Goal: Task Accomplishment & Management: Manage account settings

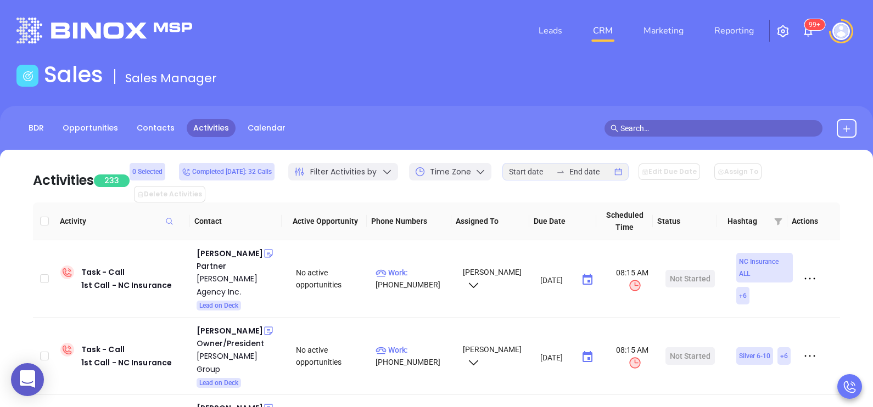
click at [41, 137] on div "BDR Opportunities Contacts Activities Calendar" at bounding box center [154, 128] width 276 height 19
click at [39, 132] on link "BDR" at bounding box center [36, 128] width 29 height 18
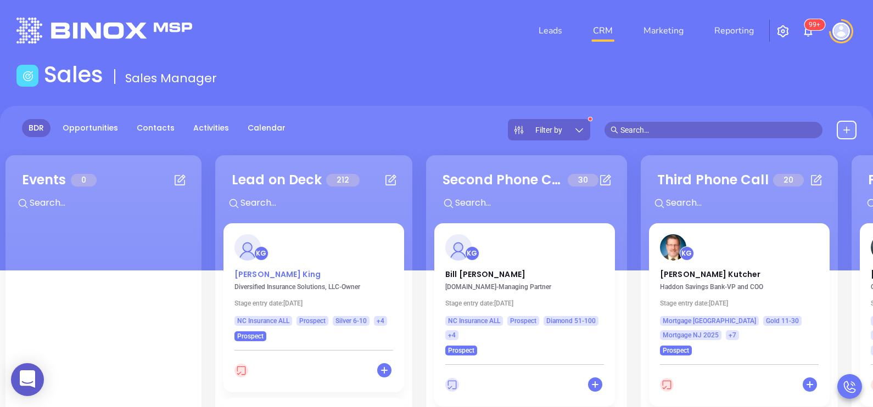
click at [268, 271] on p "[PERSON_NAME]" at bounding box center [313, 271] width 159 height 5
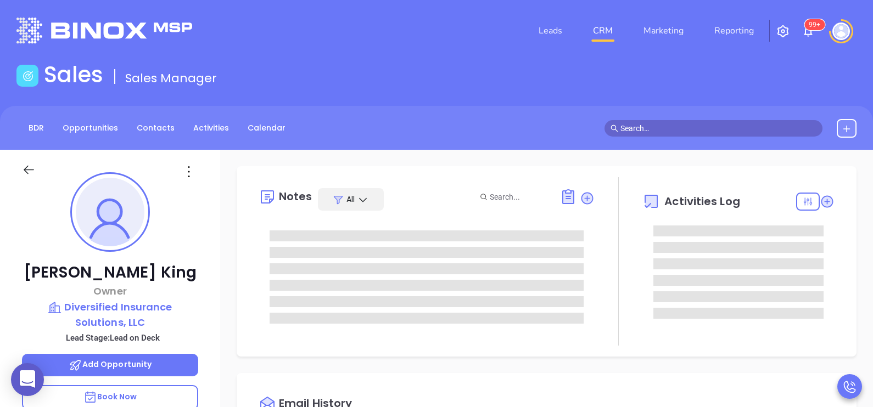
type input "[DATE]"
type input "[PERSON_NAME]"
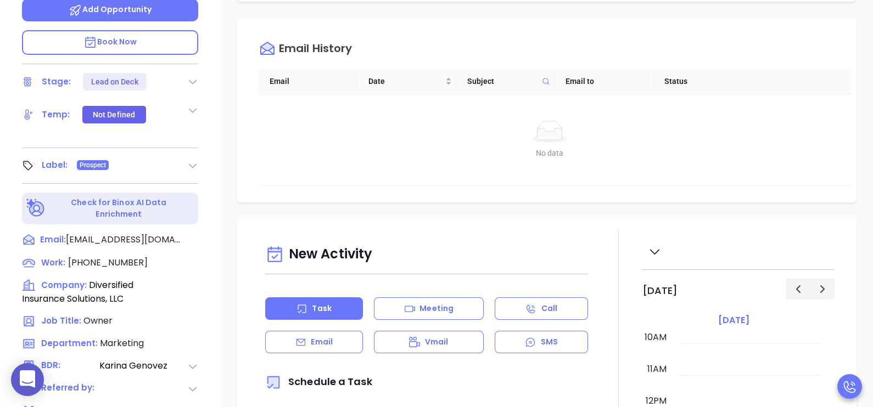
scroll to position [357, 0]
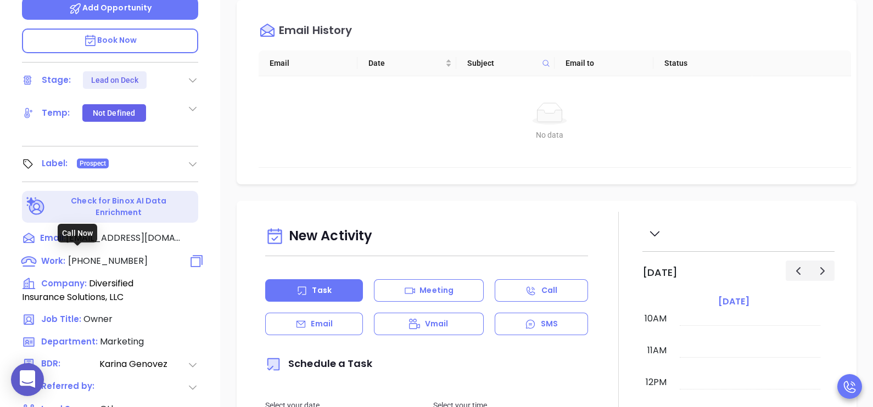
click at [100, 255] on span "[PHONE_NUMBER]" at bounding box center [108, 261] width 80 height 13
type input "[PHONE_NUMBER]"
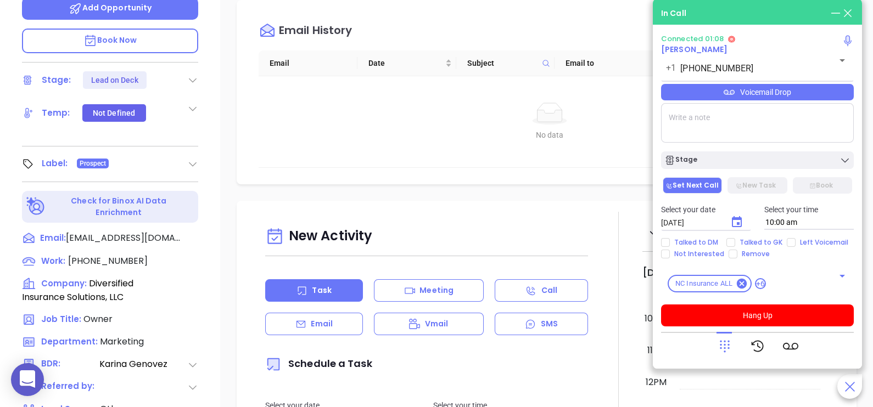
click at [804, 89] on div "Voicemail Drop" at bounding box center [757, 92] width 193 height 16
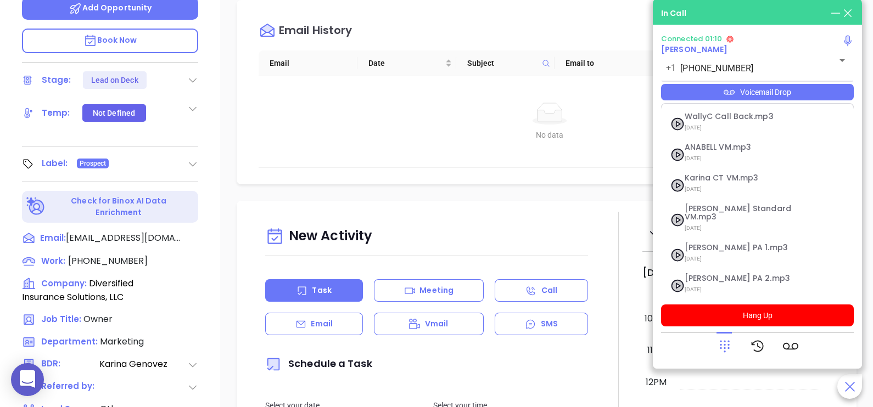
scroll to position [181, 0]
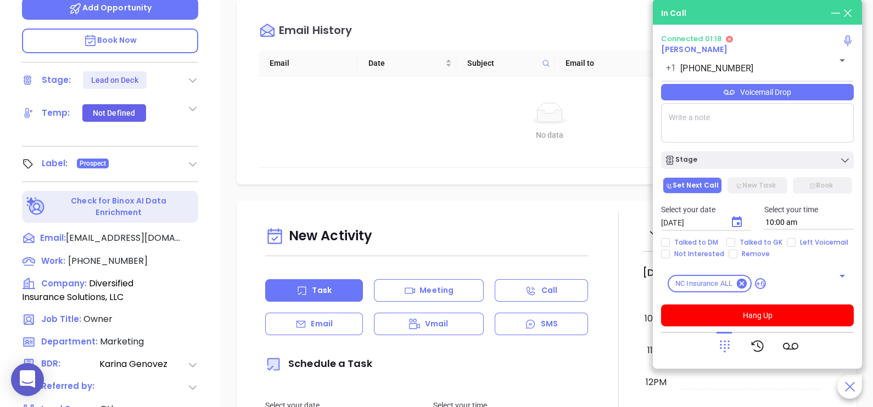
click at [722, 344] on icon at bounding box center [724, 346] width 15 height 15
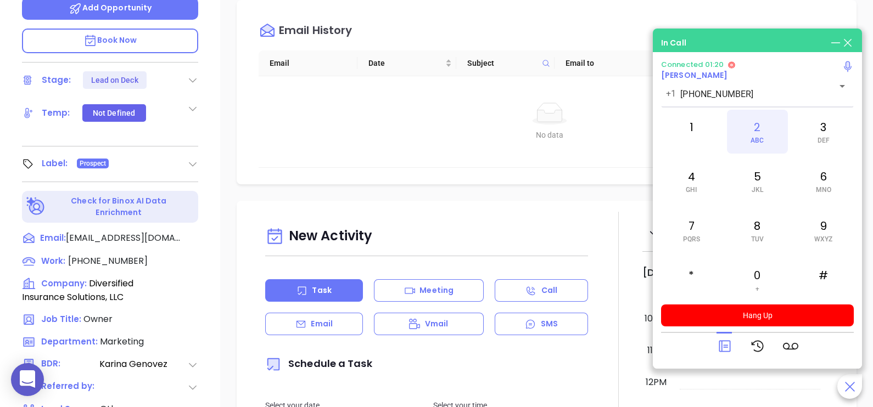
click at [770, 132] on div "2 ABC" at bounding box center [757, 132] width 60 height 44
click at [720, 349] on icon at bounding box center [724, 346] width 15 height 15
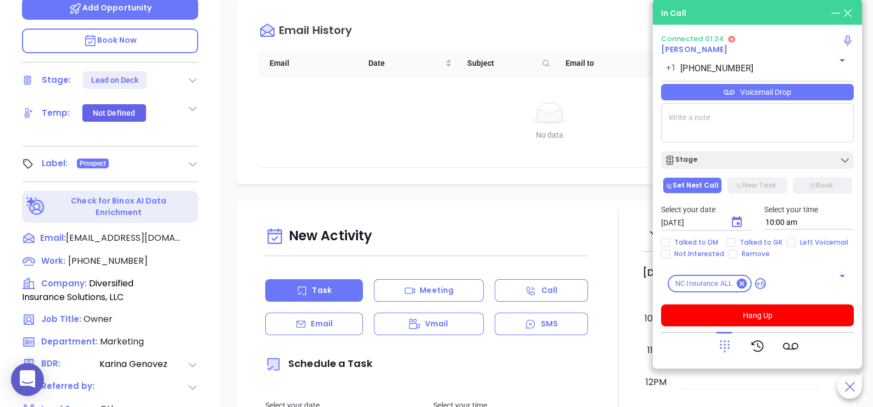
click at [849, 90] on div "Voicemail Drop" at bounding box center [757, 92] width 193 height 16
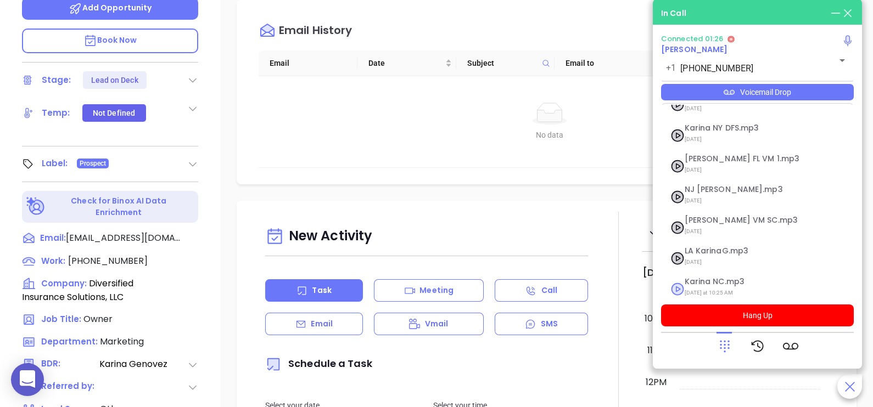
click at [731, 286] on span "[DATE] at 10:25 AM" at bounding box center [744, 293] width 119 height 14
checkbox input "true"
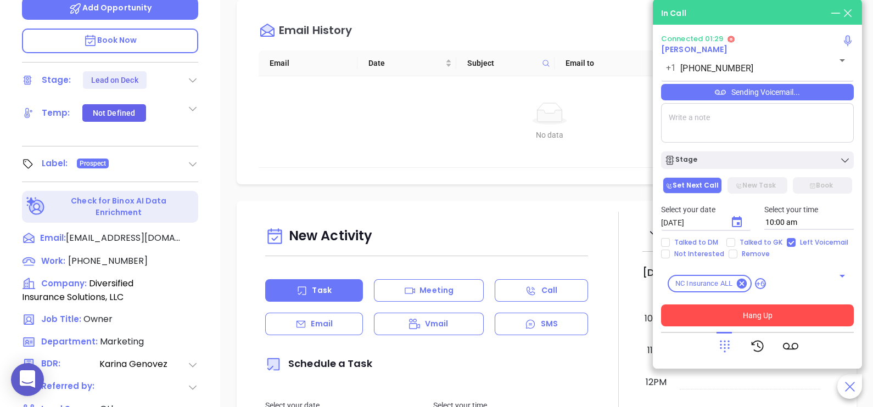
click at [705, 312] on button "Hang Up" at bounding box center [757, 316] width 193 height 22
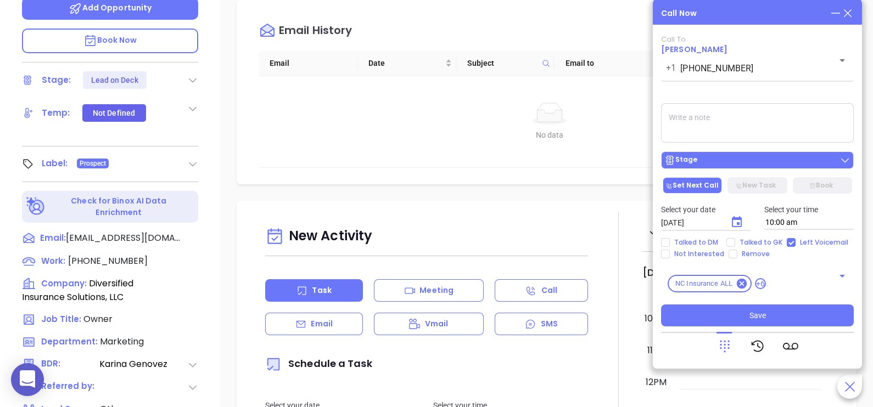
click at [770, 165] on div "Stage" at bounding box center [757, 160] width 186 height 11
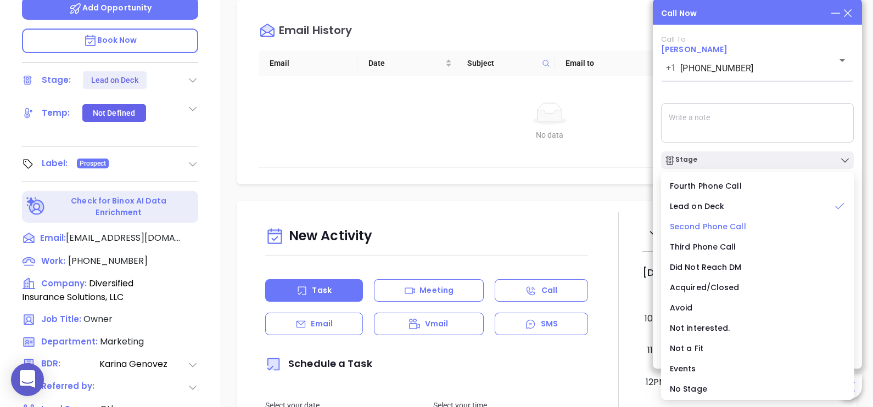
click at [721, 232] on div "Second Phone Call" at bounding box center [757, 227] width 175 height 12
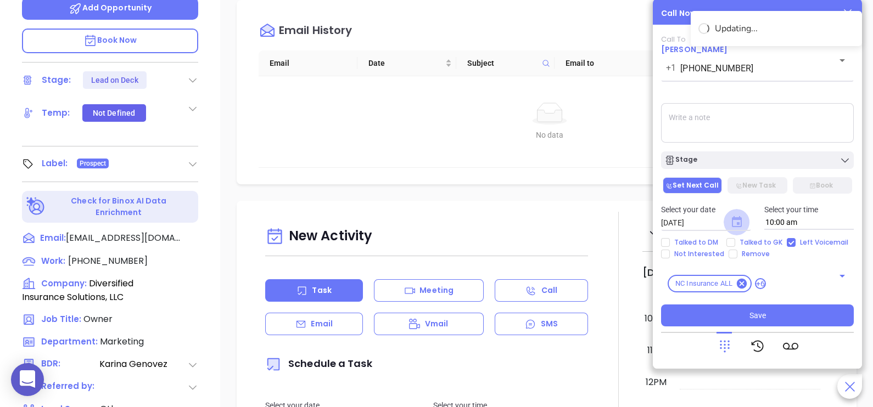
click at [741, 227] on icon "Choose date, selected date is Sep 11, 2025" at bounding box center [737, 221] width 10 height 11
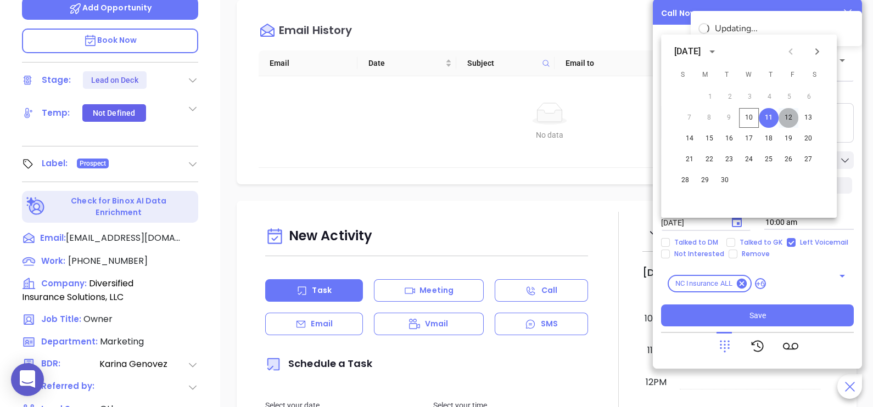
click at [790, 119] on button "12" at bounding box center [788, 118] width 20 height 20
type input "[DATE]"
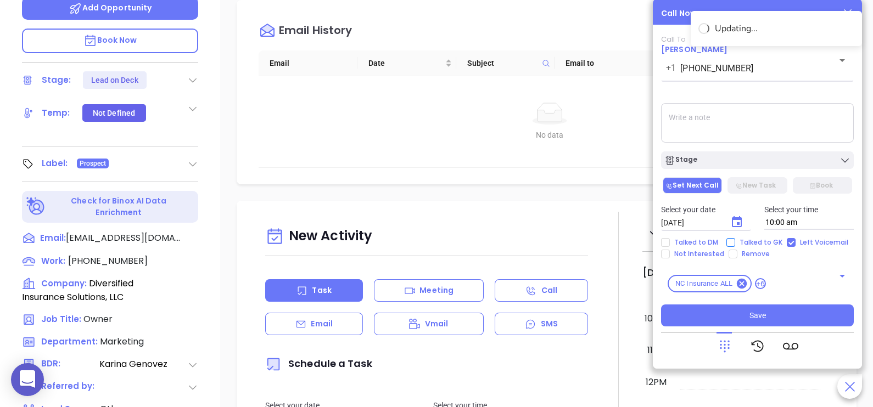
click at [767, 238] on span "Talked to GK" at bounding box center [761, 242] width 52 height 9
click at [735, 238] on input "Talked to GK" at bounding box center [730, 242] width 9 height 9
checkbox input "true"
click at [773, 170] on div "Call To [PERSON_NAME] [PHONE_NUMBER] ​ Sending Voicemail... Stage Set Next Call…" at bounding box center [757, 180] width 193 height 291
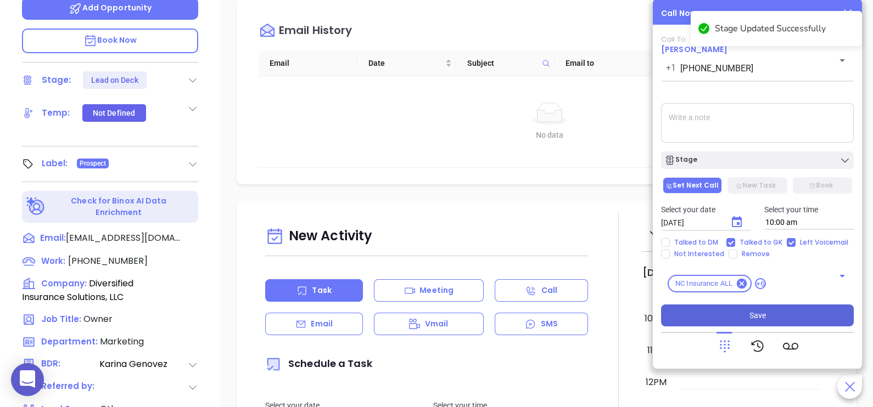
click at [775, 321] on button "Save" at bounding box center [757, 316] width 193 height 22
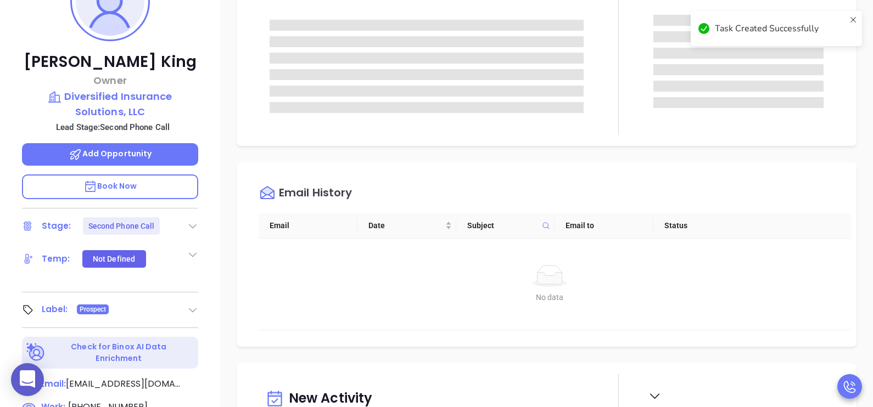
scroll to position [192, 0]
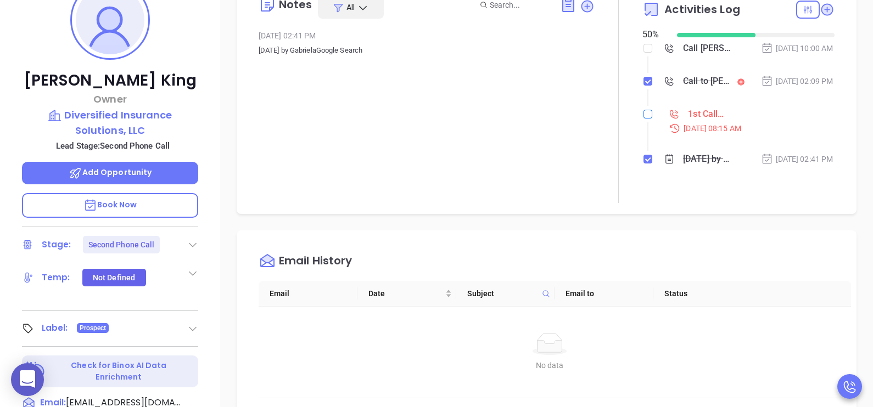
click at [643, 119] on input "checkbox" at bounding box center [647, 114] width 9 height 9
checkbox input "true"
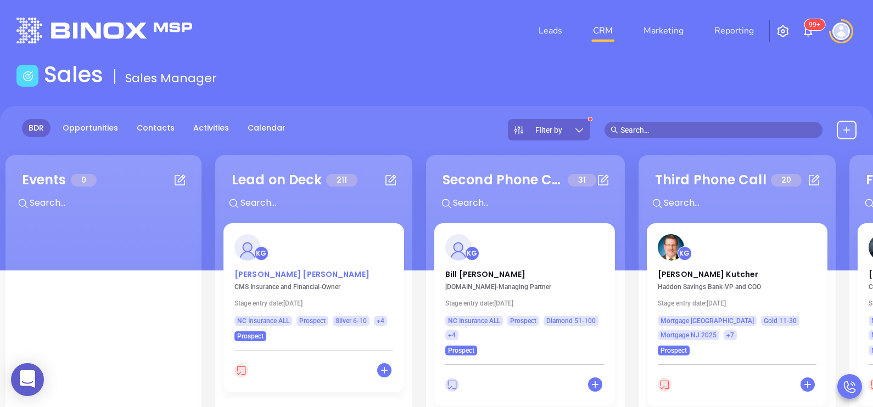
click at [257, 271] on p "[PERSON_NAME]" at bounding box center [313, 271] width 159 height 5
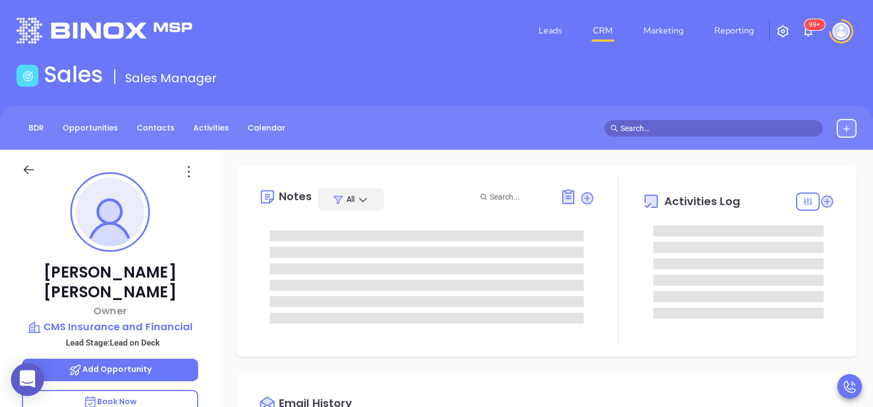
type input "[DATE]"
type input "[PERSON_NAME]"
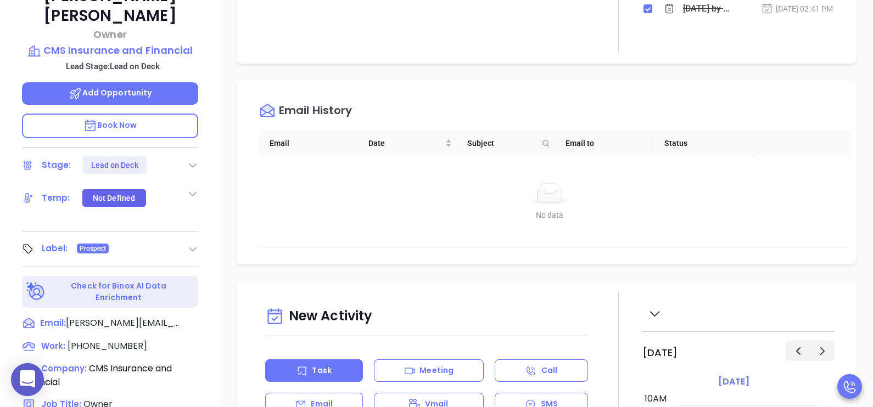
scroll to position [302, 0]
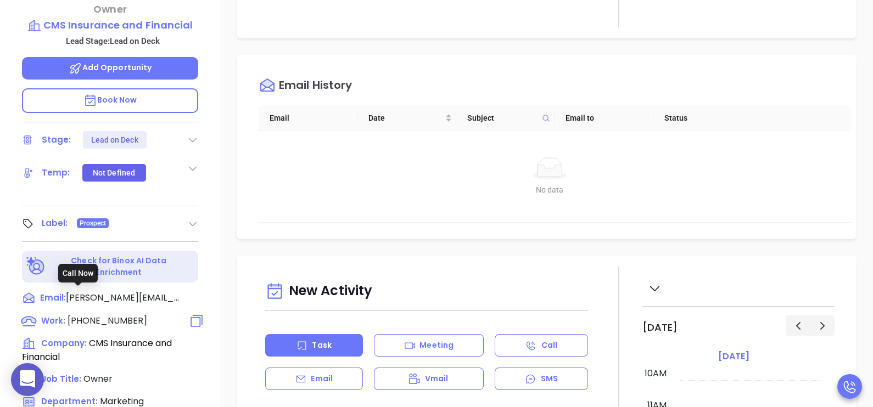
click at [122, 315] on span "[PHONE_NUMBER]" at bounding box center [108, 321] width 80 height 13
type input "[PHONE_NUMBER]"
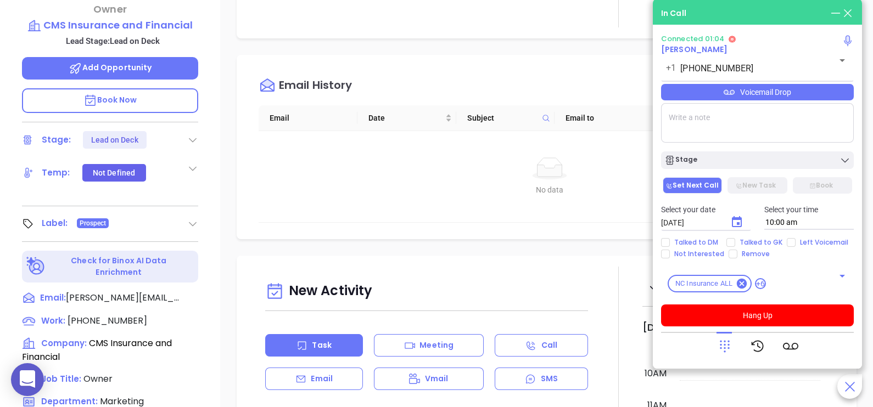
click at [818, 100] on div "Voicemail Drop" at bounding box center [757, 92] width 193 height 16
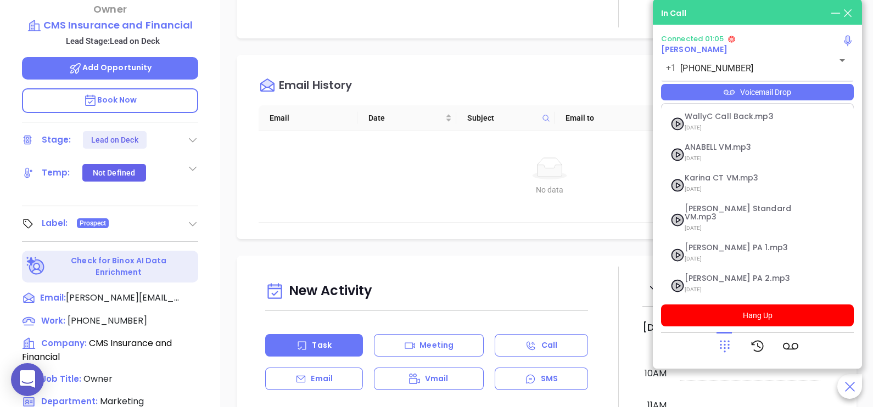
scroll to position [167, 0]
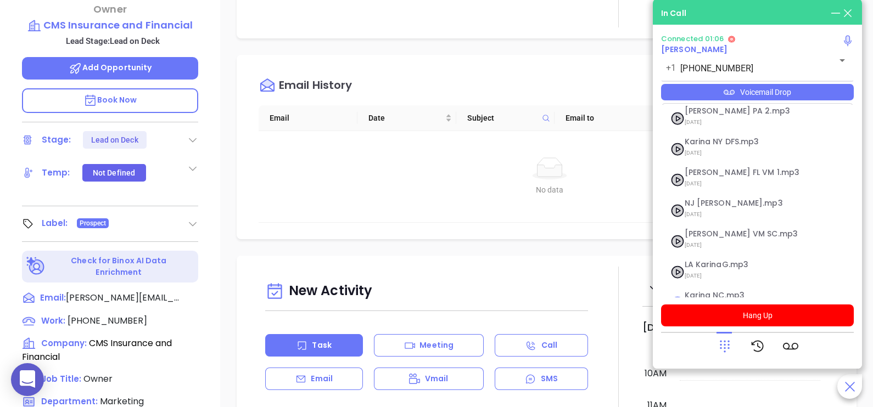
click at [723, 300] on span "[DATE] at 10:25 AM" at bounding box center [744, 307] width 119 height 14
checkbox input "true"
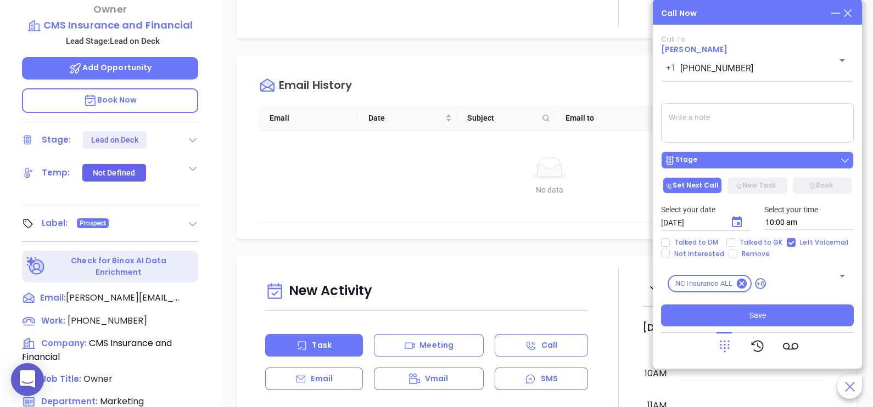
click at [760, 169] on button "Stage" at bounding box center [757, 161] width 193 height 18
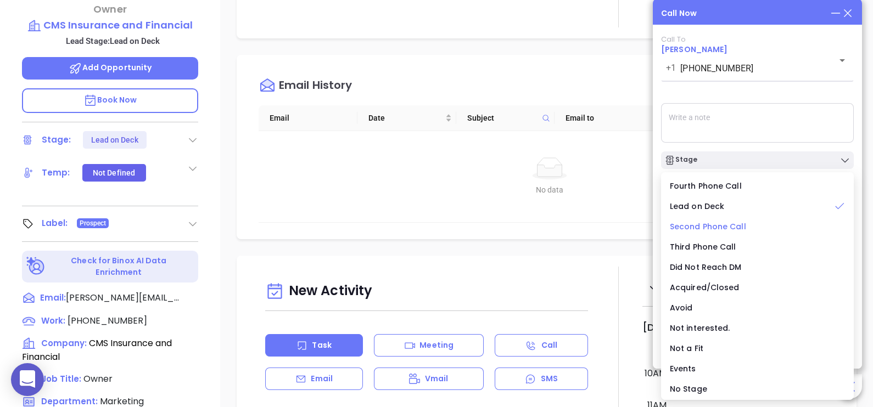
click at [723, 227] on span "Second Phone Call" at bounding box center [708, 226] width 76 height 11
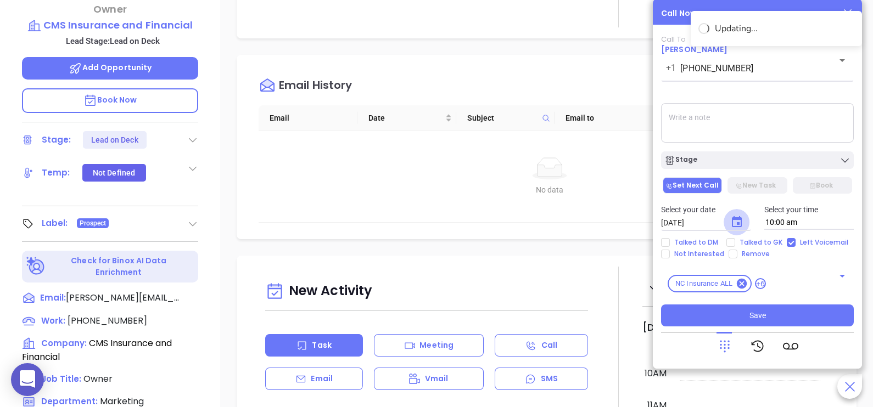
click at [733, 223] on icon "Choose date, selected date is Sep 11, 2025" at bounding box center [736, 222] width 13 height 13
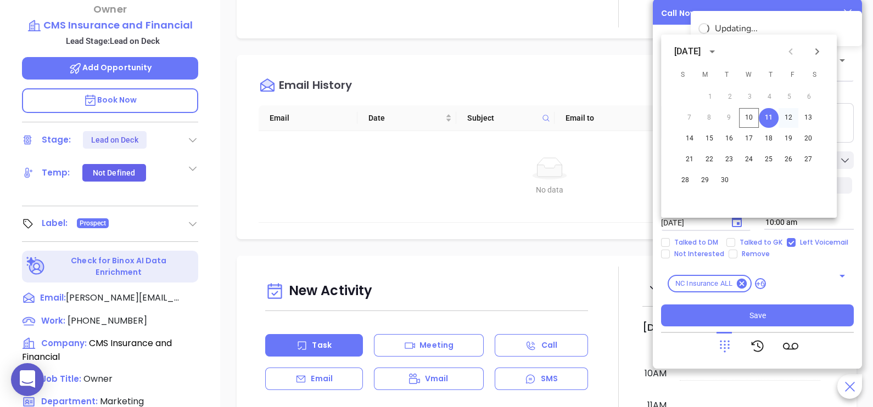
click at [789, 122] on button "12" at bounding box center [788, 118] width 20 height 20
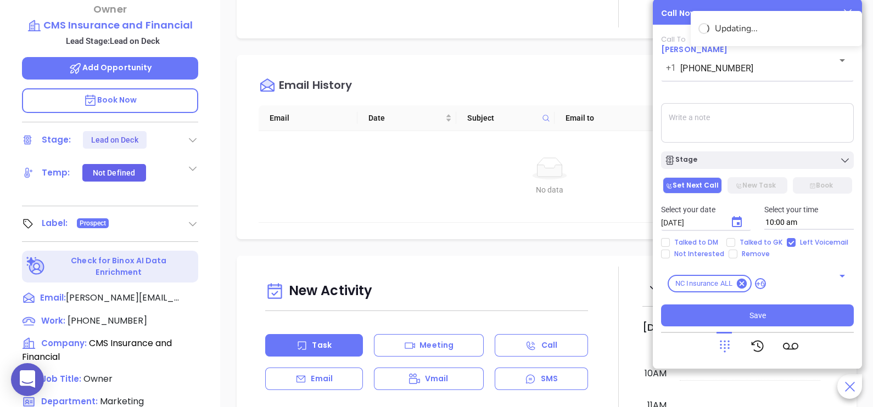
type input "[DATE]"
click at [755, 241] on span "Talked to GK" at bounding box center [761, 242] width 52 height 9
click at [735, 241] on input "Talked to GK" at bounding box center [730, 242] width 9 height 9
click at [755, 241] on span "Talked to GK" at bounding box center [761, 242] width 52 height 9
click at [735, 241] on input "Talked to GK" at bounding box center [730, 242] width 9 height 9
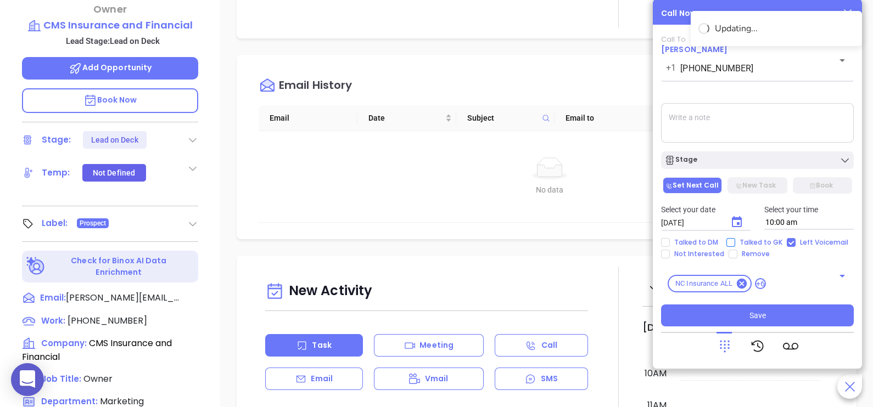
click at [755, 241] on span "Talked to GK" at bounding box center [761, 242] width 52 height 9
click at [735, 241] on input "Talked to GK" at bounding box center [730, 242] width 9 height 9
click at [755, 241] on span "Talked to GK" at bounding box center [761, 242] width 52 height 9
click at [735, 241] on input "Talked to GK" at bounding box center [730, 242] width 9 height 9
checkbox input "false"
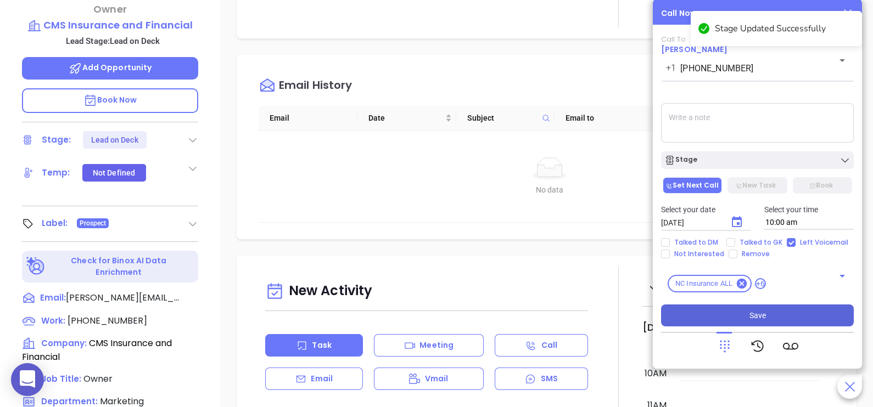
click at [774, 316] on button "Save" at bounding box center [757, 316] width 193 height 22
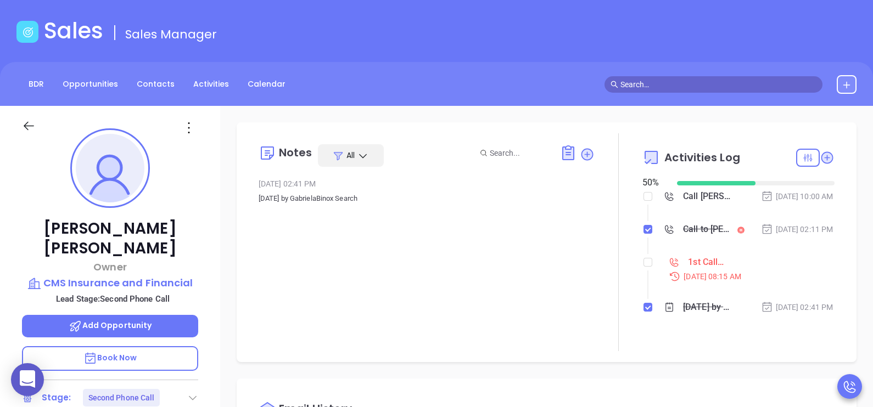
scroll to position [27, 0]
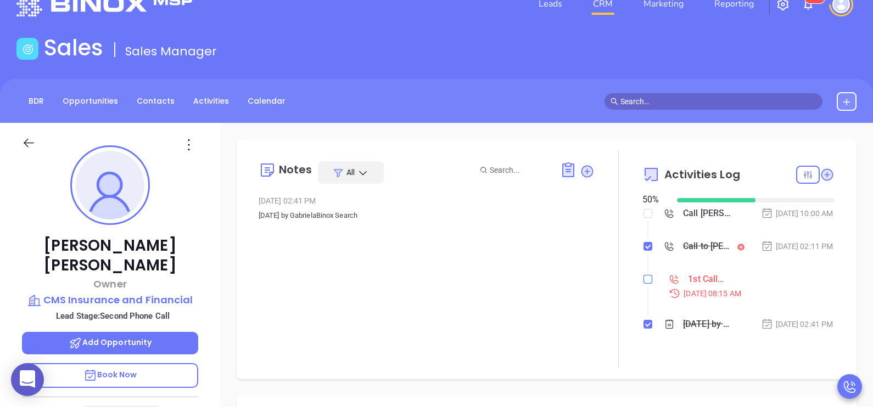
click at [643, 284] on input "checkbox" at bounding box center [647, 279] width 9 height 9
checkbox input "true"
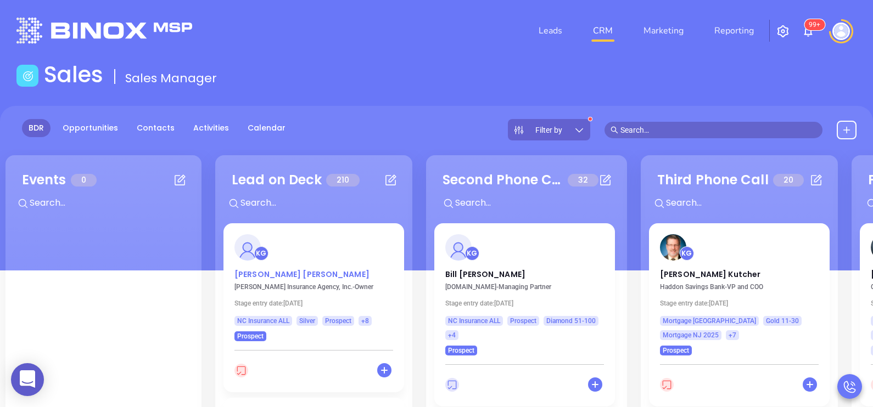
click at [269, 274] on p "[PERSON_NAME]" at bounding box center [313, 271] width 159 height 5
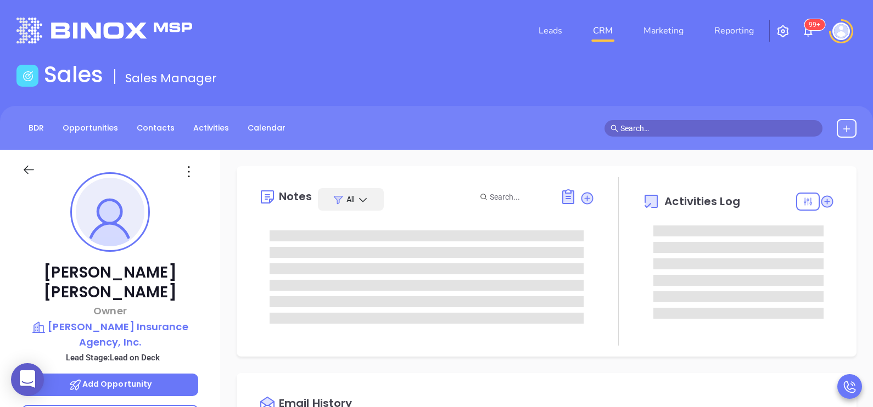
type input "[DATE]"
type input "[PERSON_NAME]"
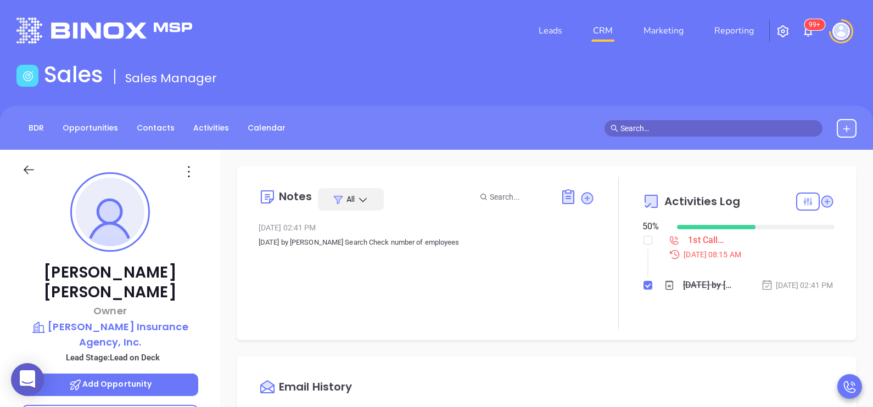
click at [217, 253] on div "[PERSON_NAME] Owner [PERSON_NAME] Insurance Agency, Inc. Lead Stage: Lead on De…" at bounding box center [110, 404] width 220 height 509
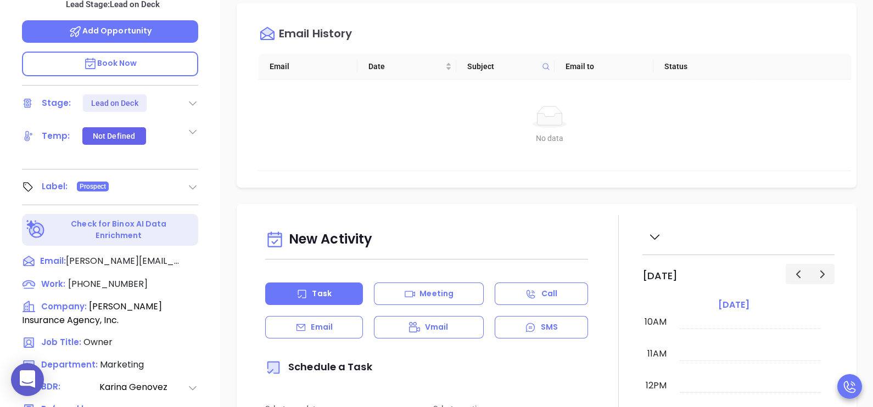
scroll to position [357, 0]
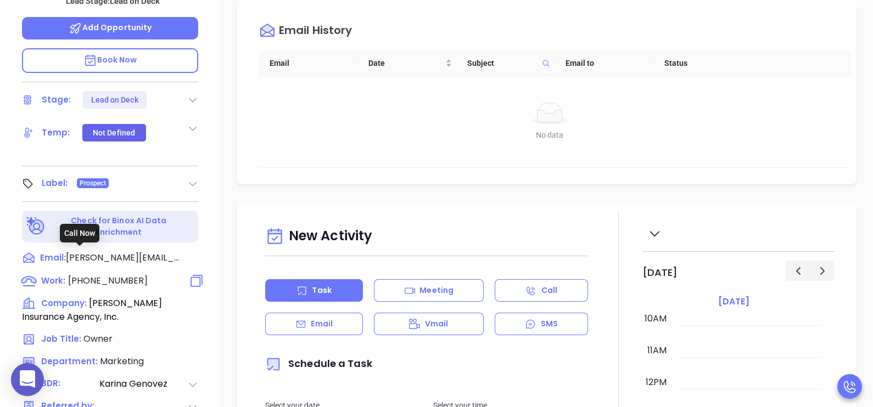
click at [76, 274] on span "[PHONE_NUMBER]" at bounding box center [108, 280] width 80 height 13
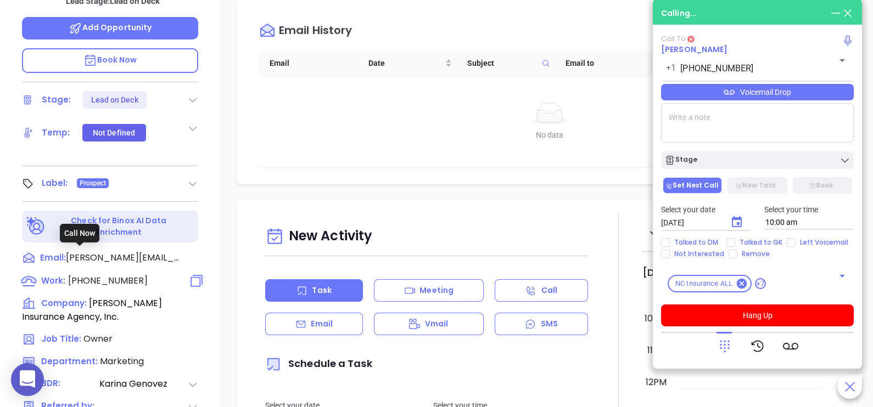
type input "[PHONE_NUMBER]"
click at [801, 96] on div "Voicemail Drop" at bounding box center [757, 92] width 193 height 16
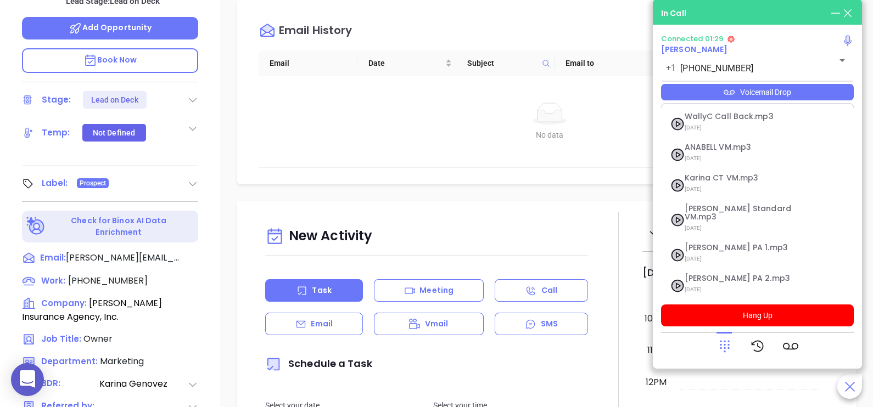
scroll to position [167, 0]
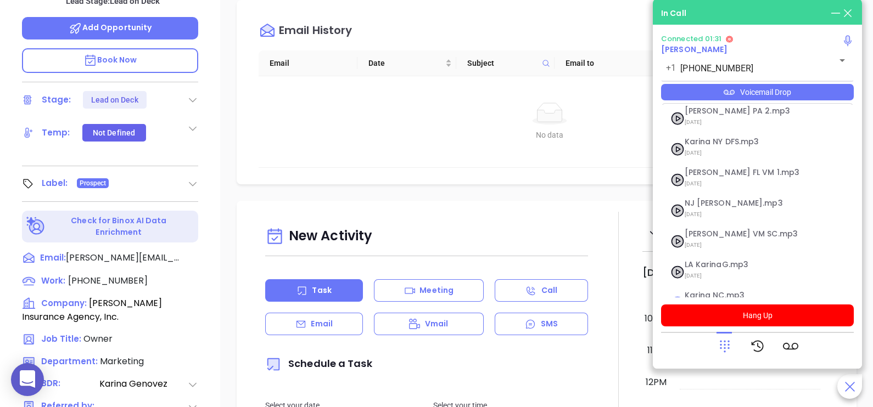
click at [744, 291] on span "Karina NC.mp3" at bounding box center [744, 295] width 119 height 8
checkbox input "true"
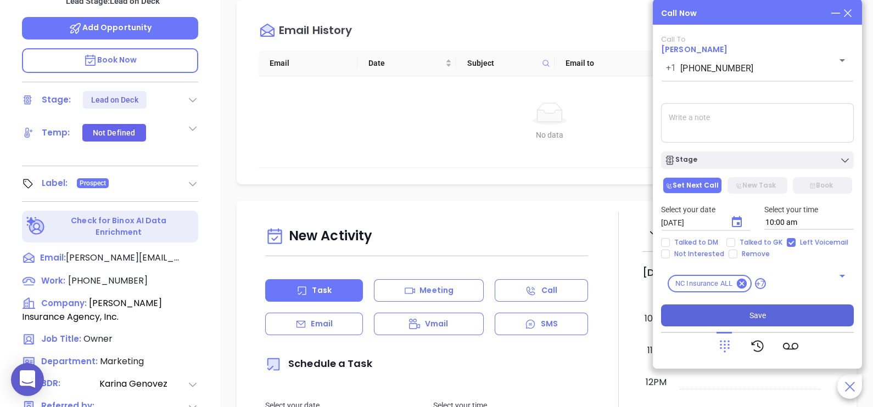
click at [723, 320] on button "Save" at bounding box center [757, 316] width 193 height 22
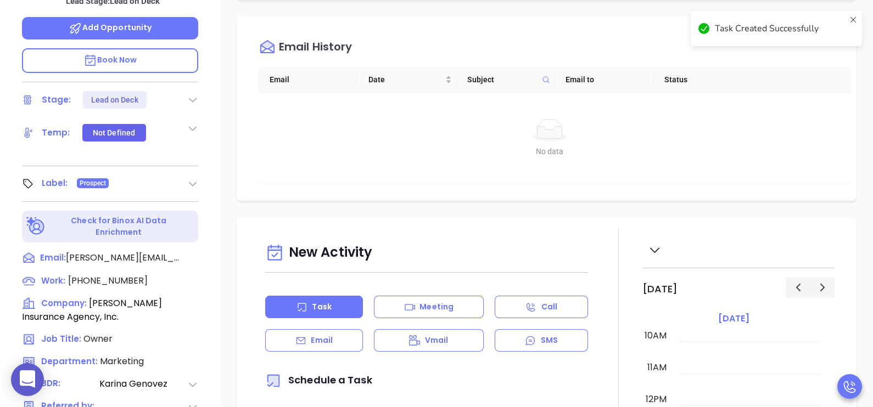
click at [186, 91] on div "Stage: Lead on Deck" at bounding box center [110, 100] width 176 height 18
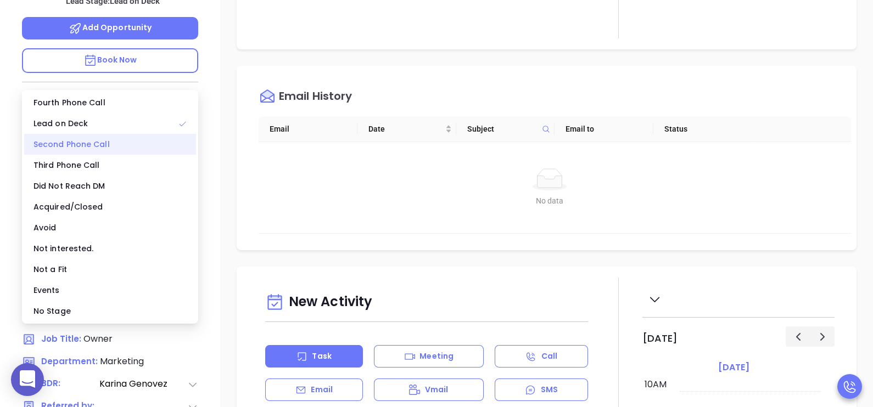
click at [102, 147] on div "Second Phone Call" at bounding box center [110, 144] width 172 height 21
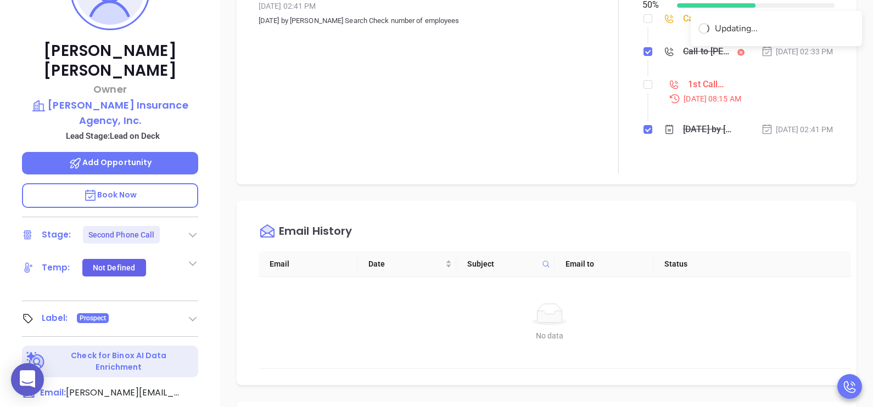
scroll to position [109, 0]
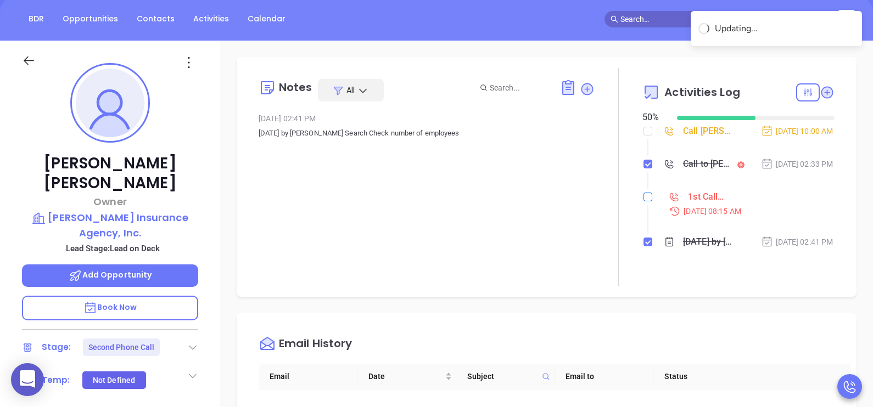
click at [643, 201] on input "checkbox" at bounding box center [647, 197] width 9 height 9
checkbox input "true"
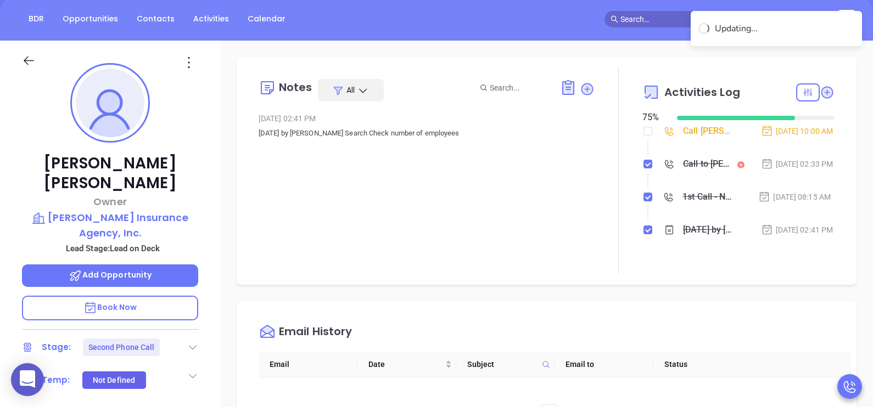
click at [704, 139] on div "Call [PERSON_NAME] to follow up" at bounding box center [707, 131] width 49 height 16
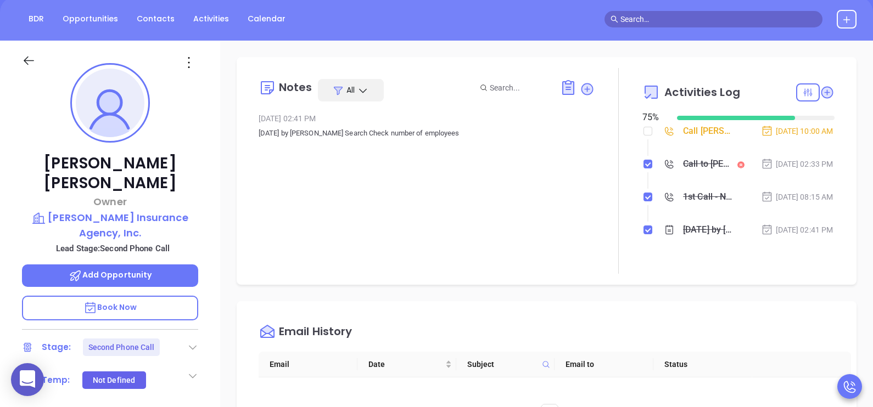
click at [709, 138] on div "Call [PERSON_NAME] to follow up" at bounding box center [707, 131] width 49 height 16
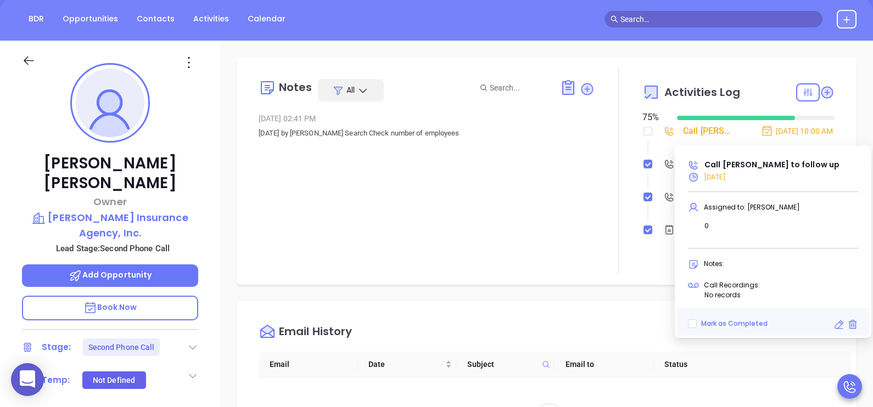
click at [835, 323] on icon at bounding box center [838, 324] width 11 height 11
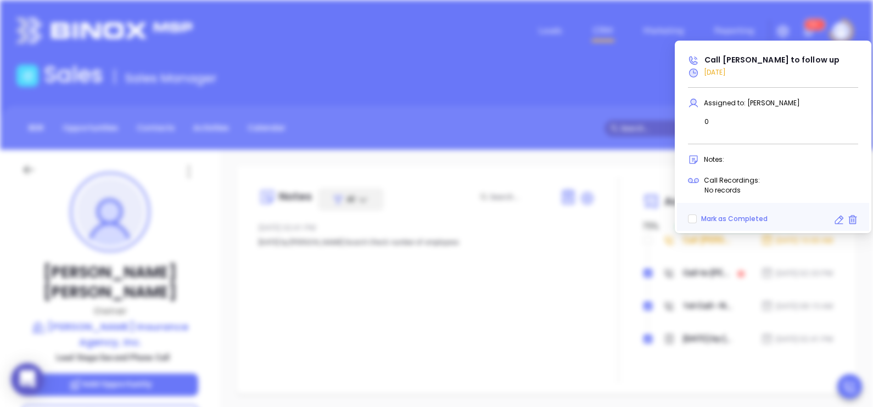
type input "[DATE]"
type input "Call [PERSON_NAME] to follow up"
type input "Call"
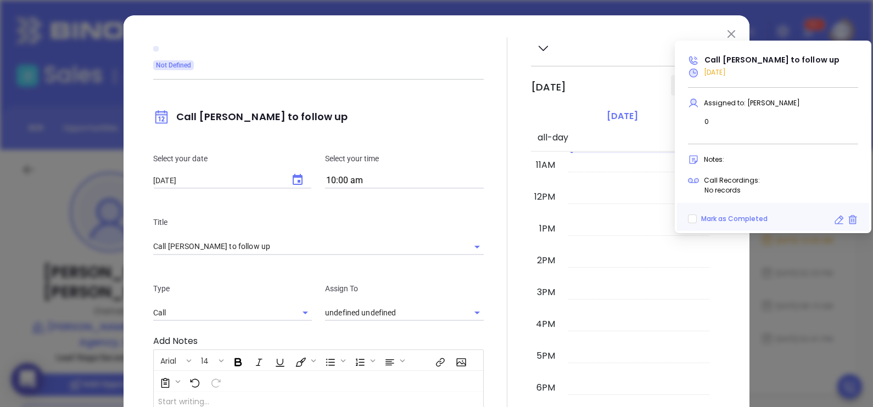
type input "[PERSON_NAME]"
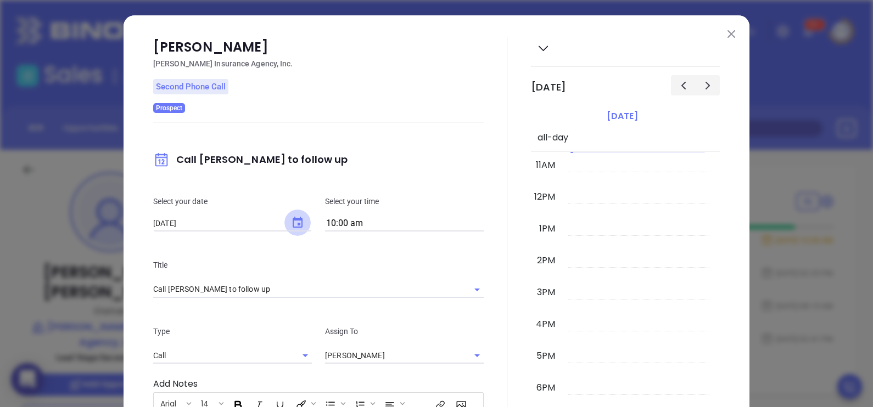
click at [299, 216] on icon "Choose date, selected date is Sep 11, 2025" at bounding box center [297, 222] width 13 height 13
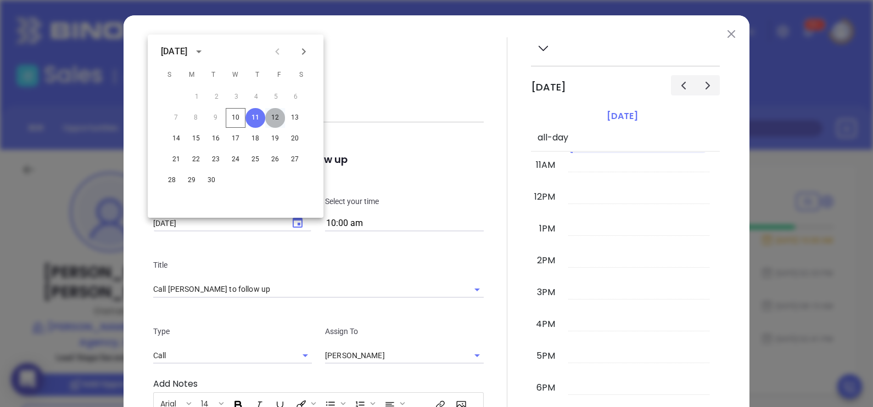
click at [279, 115] on button "12" at bounding box center [275, 118] width 20 height 20
type input "[DATE]"
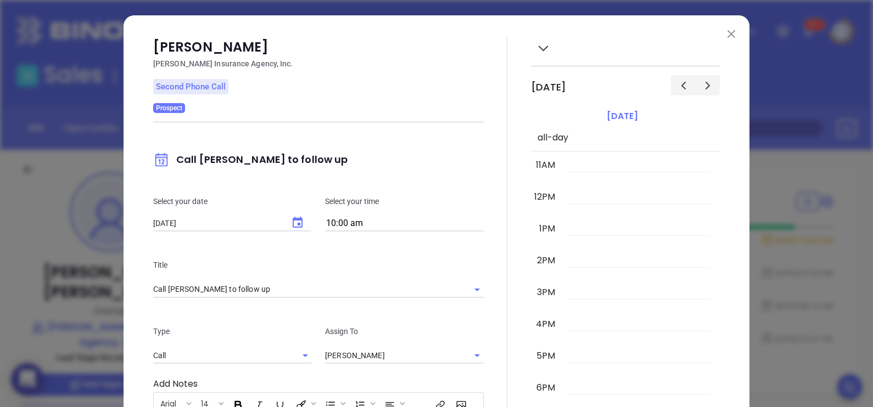
click at [450, 193] on div "Select your date [DATE] ​ Select your time 10:00 am" at bounding box center [319, 214] width 344 height 64
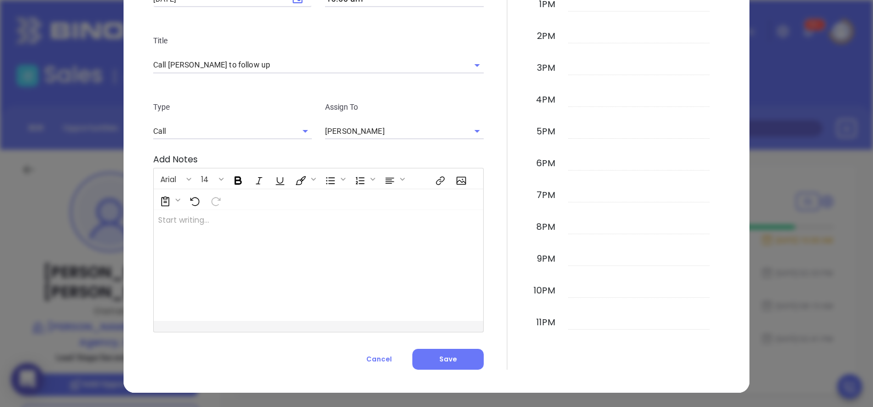
click at [442, 371] on div "[PERSON_NAME] [PERSON_NAME] Insurance Agency, Inc. Second Phone Call Prospect C…" at bounding box center [437, 92] width 626 height 602
click at [440, 363] on button "Save" at bounding box center [447, 359] width 71 height 21
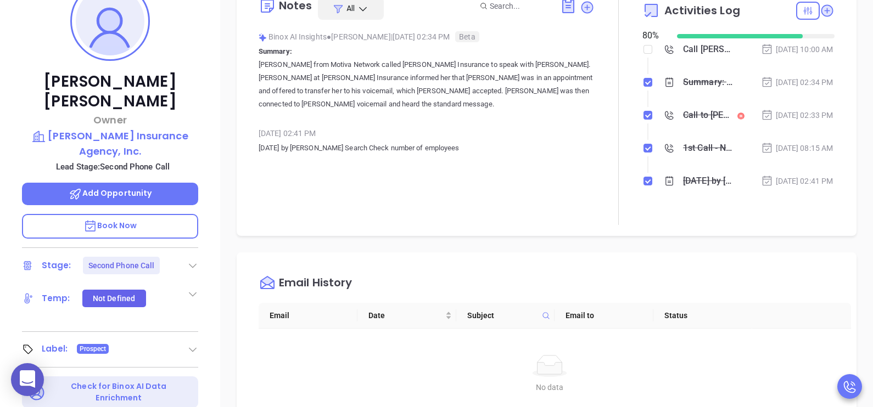
scroll to position [246, 0]
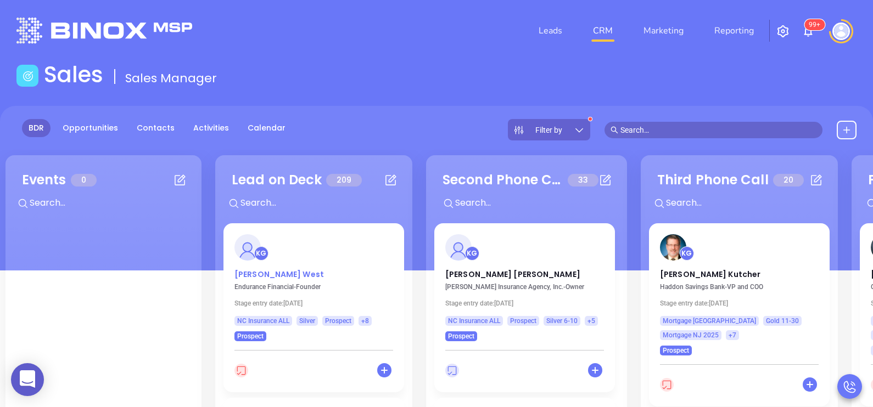
click at [266, 271] on p "[PERSON_NAME]" at bounding box center [313, 271] width 159 height 5
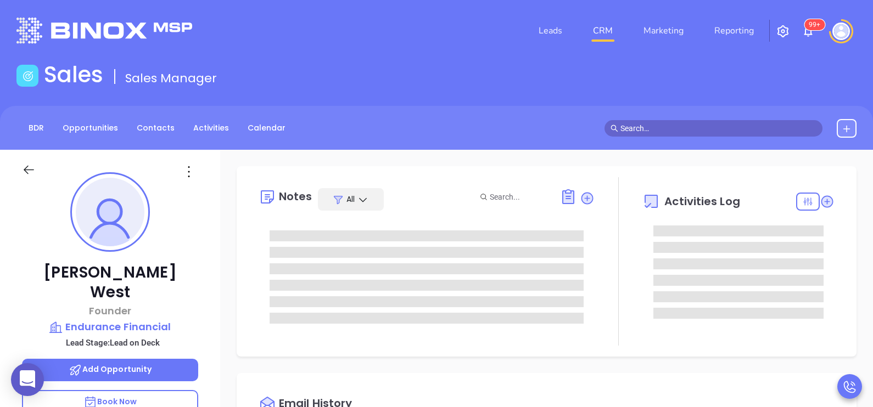
scroll to position [318, 0]
type input "[PERSON_NAME]"
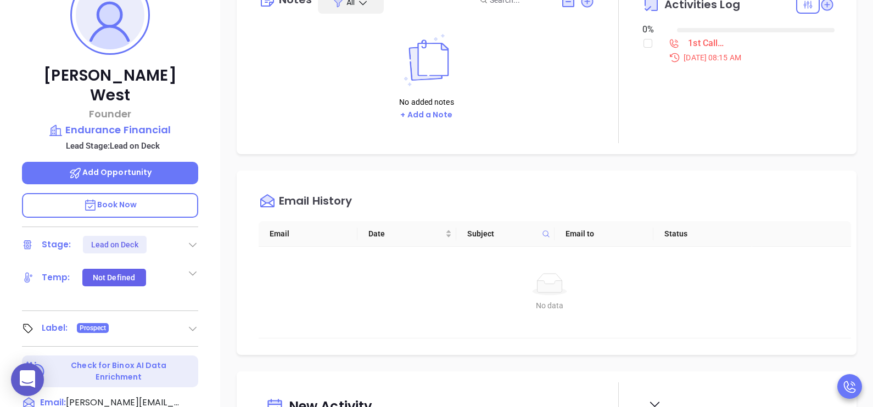
scroll to position [329, 0]
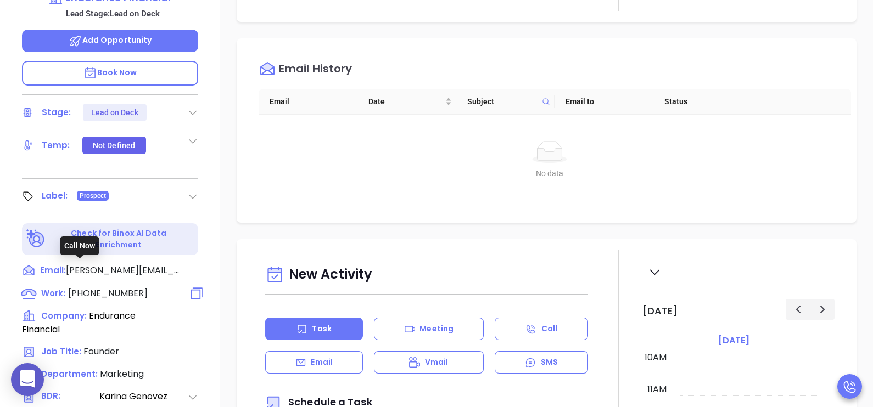
click at [118, 287] on span "[PHONE_NUMBER]" at bounding box center [108, 293] width 80 height 13
type input "[PHONE_NUMBER]"
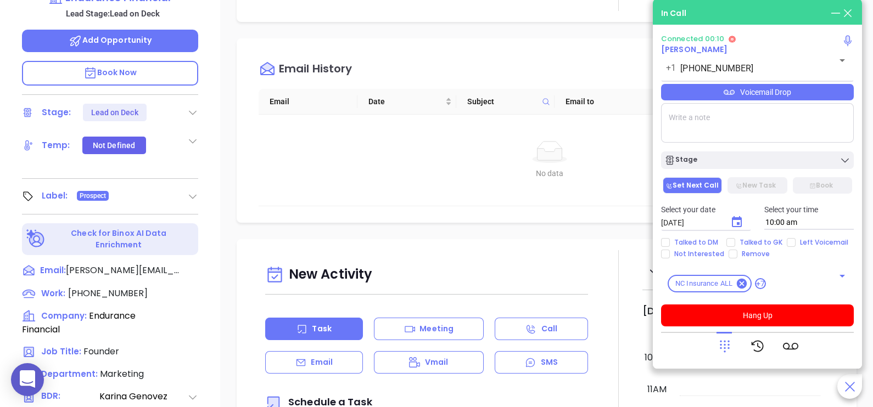
click at [722, 346] on icon at bounding box center [724, 346] width 15 height 15
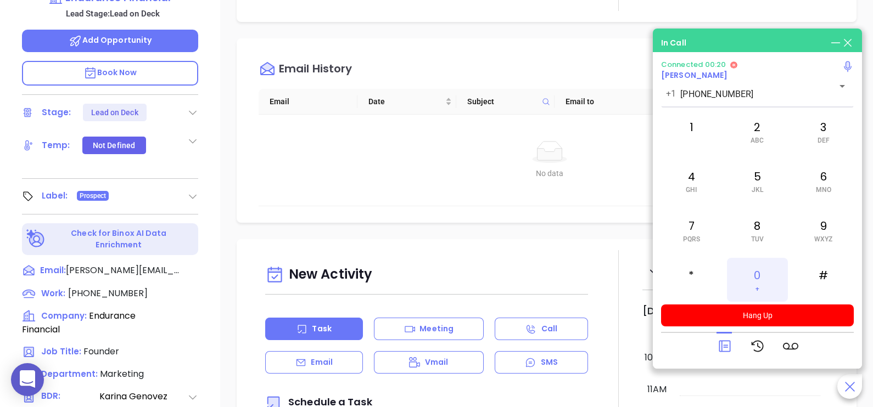
click at [753, 280] on div "0 +" at bounding box center [757, 280] width 60 height 44
click at [725, 340] on icon at bounding box center [724, 346] width 15 height 15
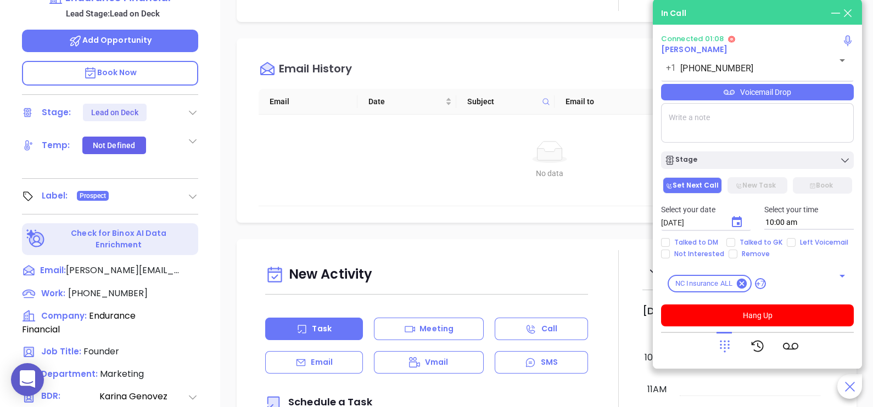
click at [832, 91] on div "Voicemail Drop" at bounding box center [757, 92] width 193 height 16
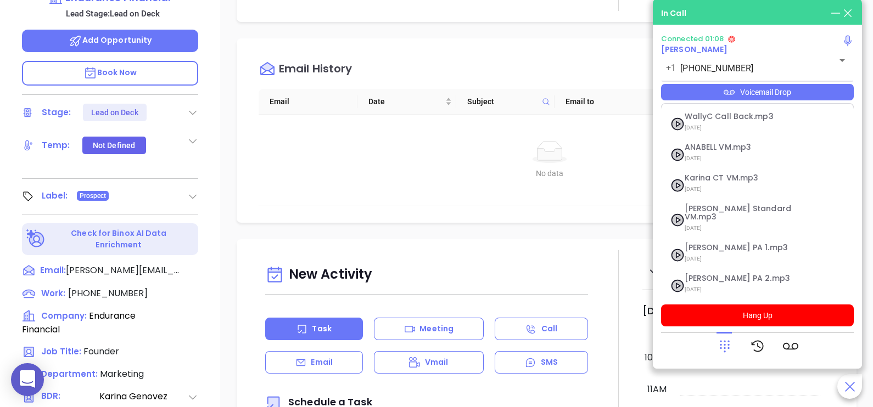
click at [832, 91] on div "Voicemail Drop" at bounding box center [757, 92] width 193 height 16
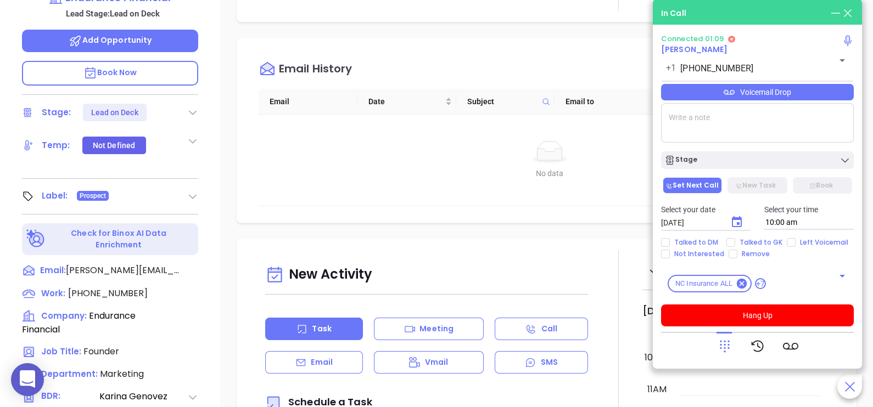
click at [815, 99] on div "Voicemail Drop" at bounding box center [757, 92] width 193 height 16
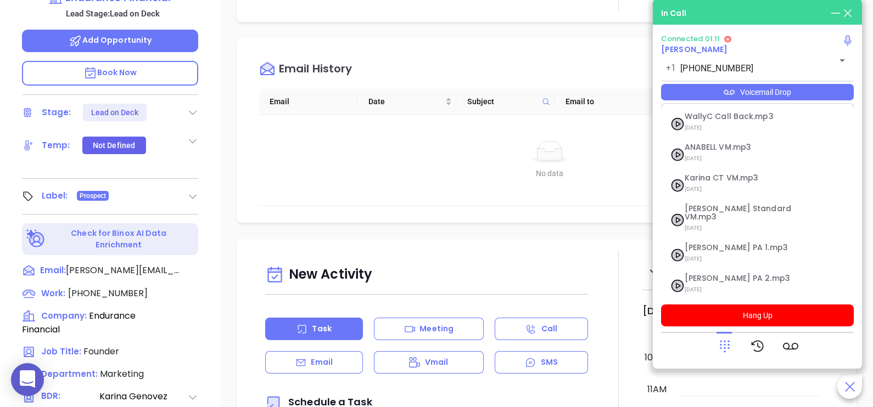
scroll to position [181, 0]
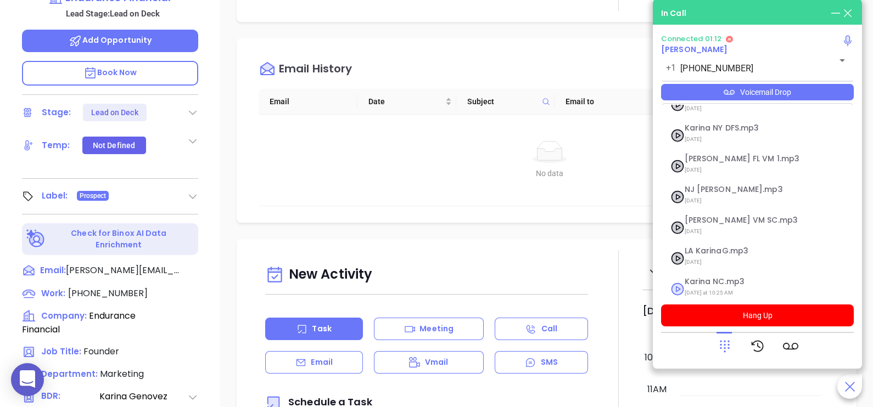
click at [743, 286] on span "[DATE] at 10:25 AM" at bounding box center [744, 293] width 119 height 14
checkbox input "true"
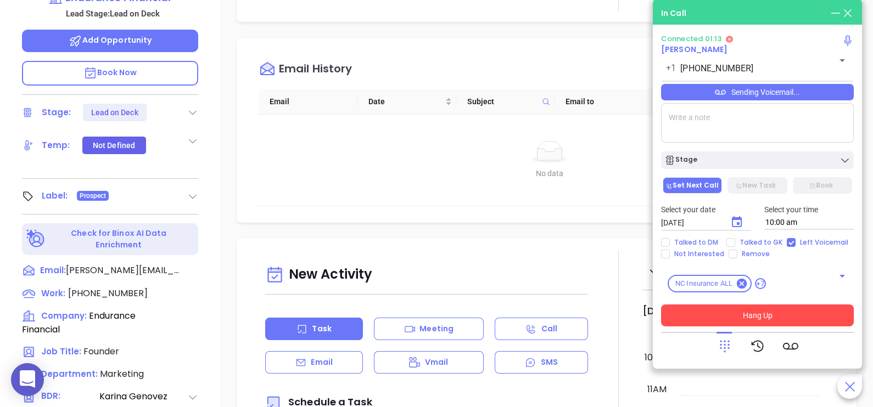
click at [736, 314] on button "Hang Up" at bounding box center [757, 316] width 193 height 22
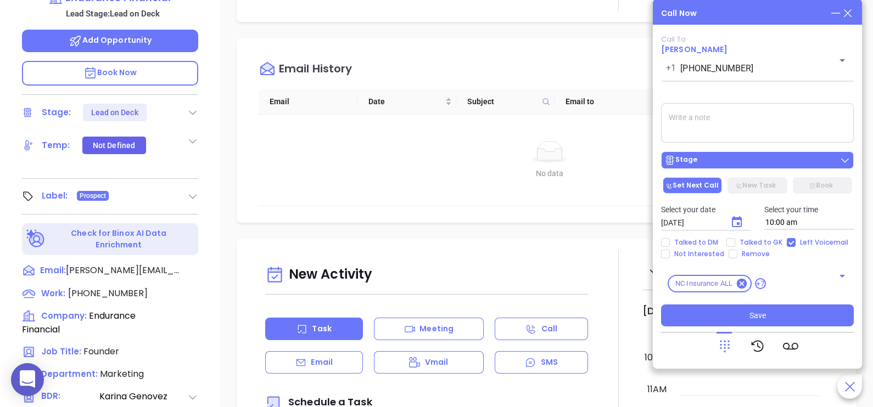
click at [811, 154] on button "Stage" at bounding box center [757, 161] width 193 height 18
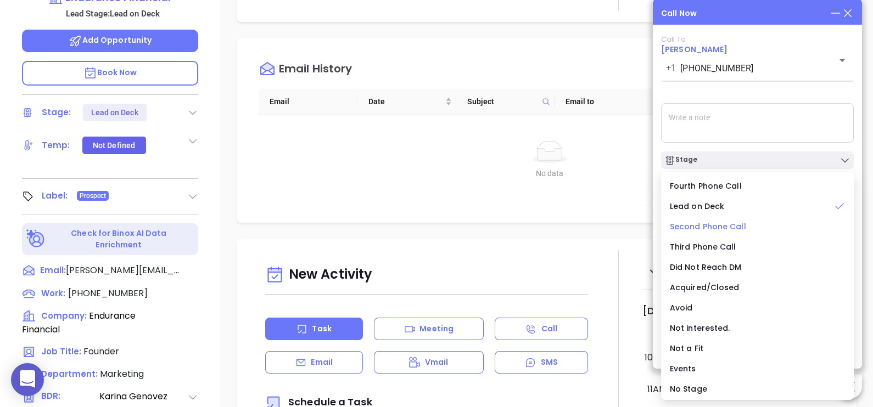
click at [733, 228] on span "Second Phone Call" at bounding box center [708, 226] width 76 height 11
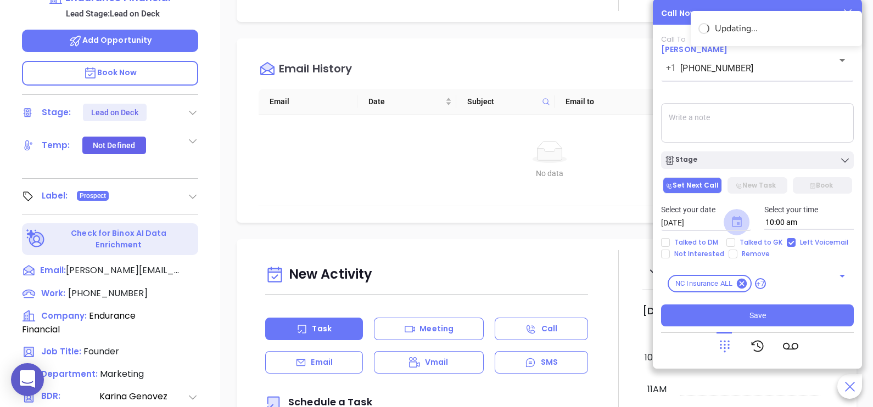
click at [739, 222] on icon "Choose date, selected date is Sep 11, 2025" at bounding box center [737, 221] width 10 height 11
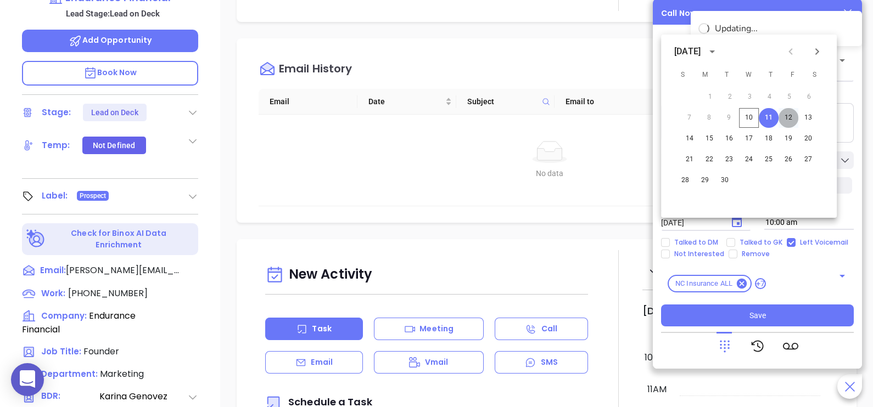
click at [789, 120] on button "12" at bounding box center [788, 118] width 20 height 20
type input "[DATE]"
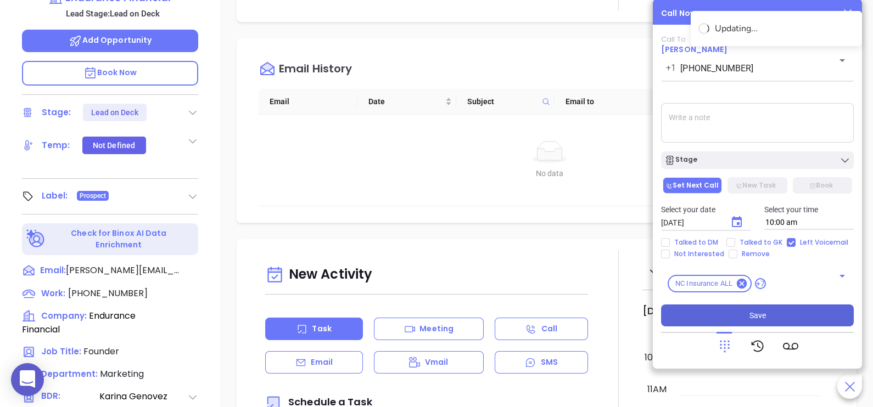
click at [780, 311] on button "Save" at bounding box center [757, 316] width 193 height 22
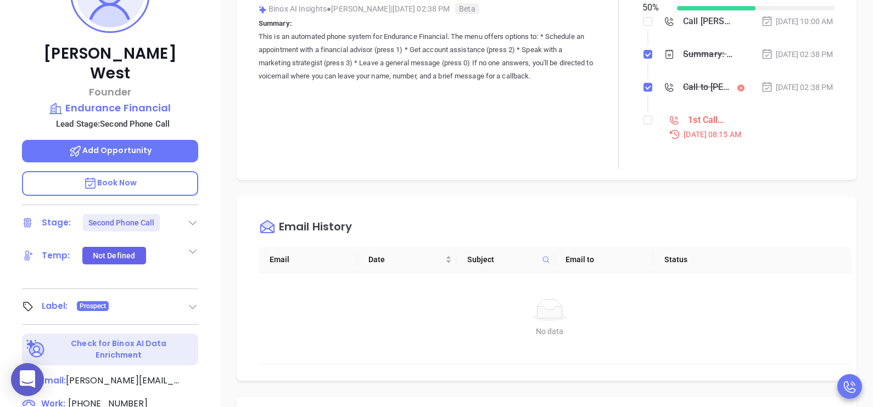
scroll to position [192, 0]
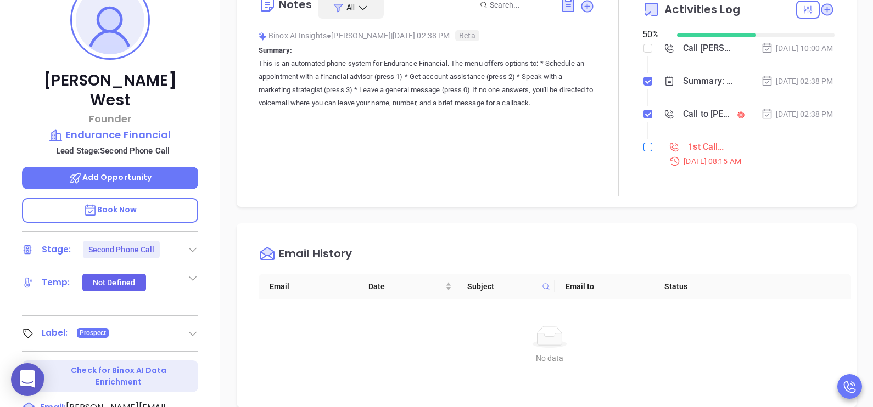
click at [643, 152] on input "checkbox" at bounding box center [647, 147] width 9 height 9
checkbox input "true"
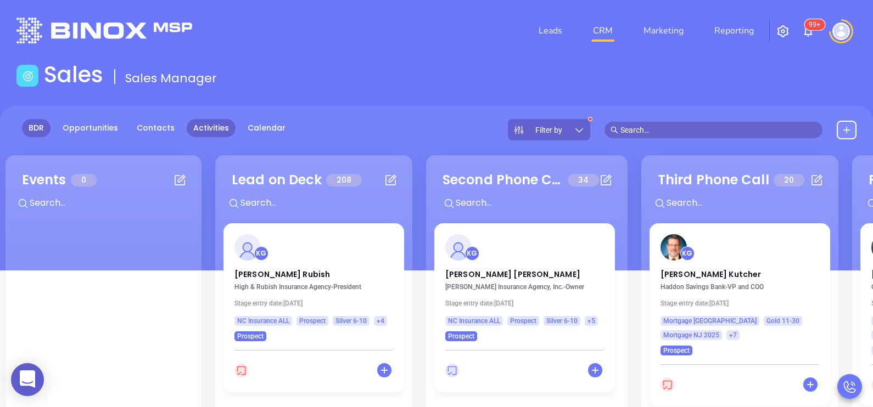
click at [198, 134] on link "Activities" at bounding box center [211, 128] width 49 height 18
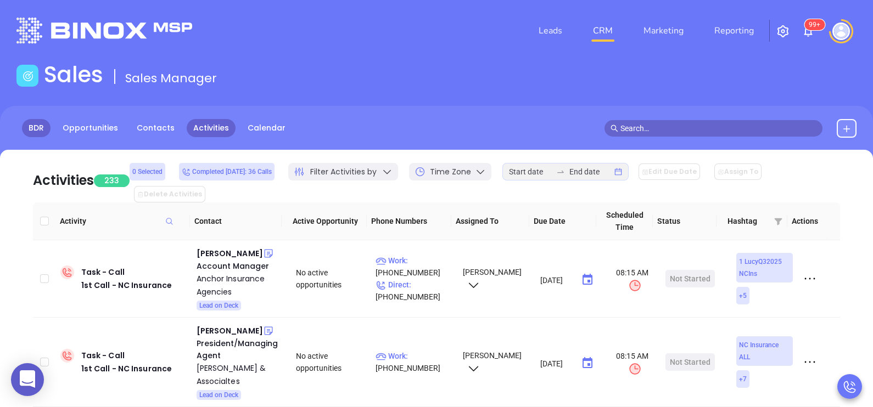
click at [41, 134] on link "BDR" at bounding box center [36, 128] width 29 height 18
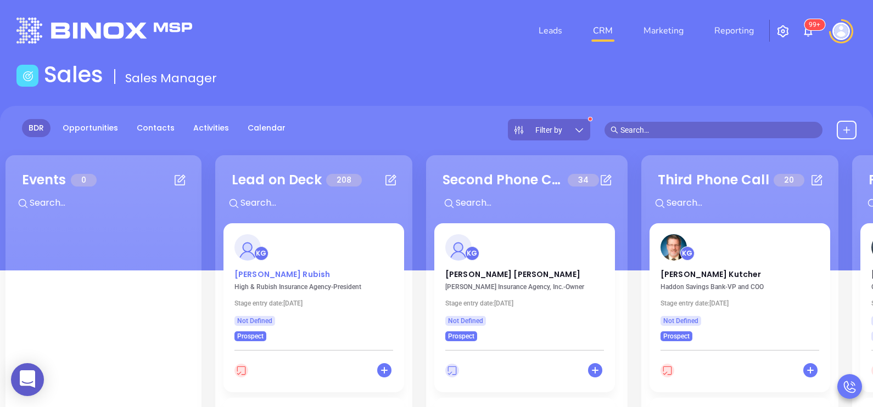
click at [246, 269] on p "[PERSON_NAME]" at bounding box center [313, 271] width 159 height 5
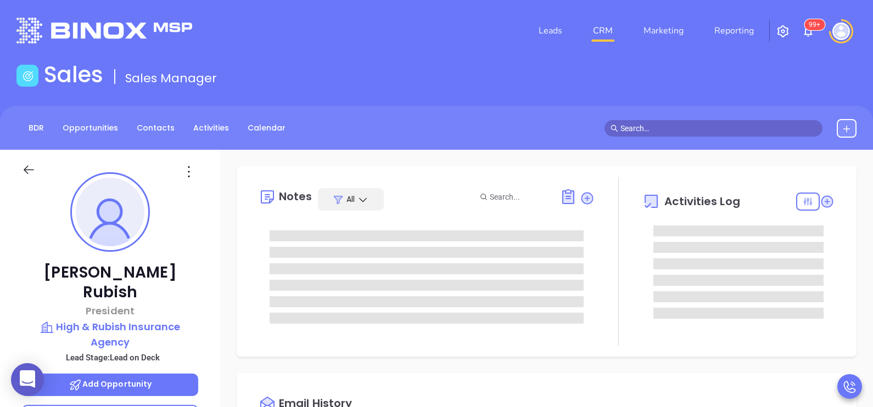
scroll to position [318, 0]
type input "[PERSON_NAME]"
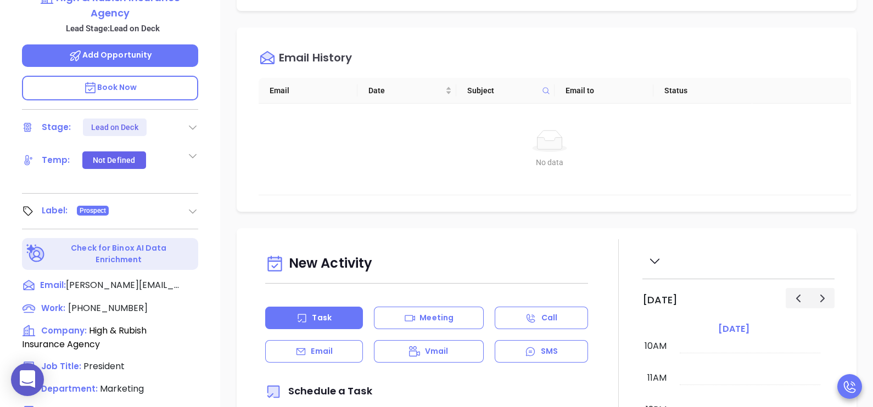
scroll to position [357, 0]
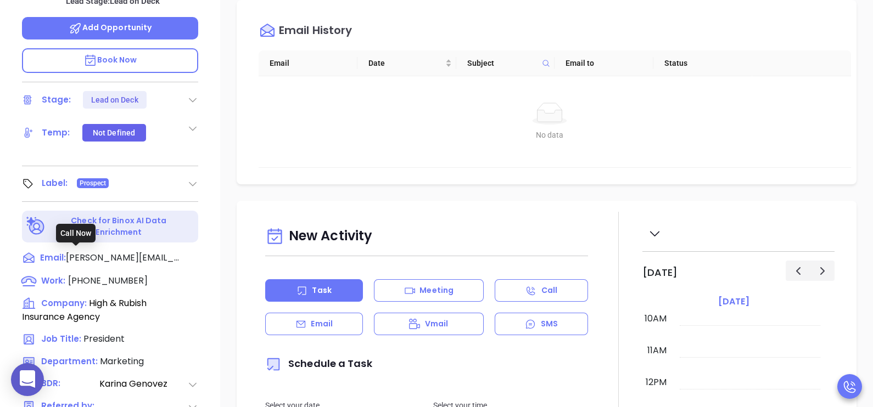
click at [109, 274] on span "[PHONE_NUMBER]" at bounding box center [108, 280] width 80 height 13
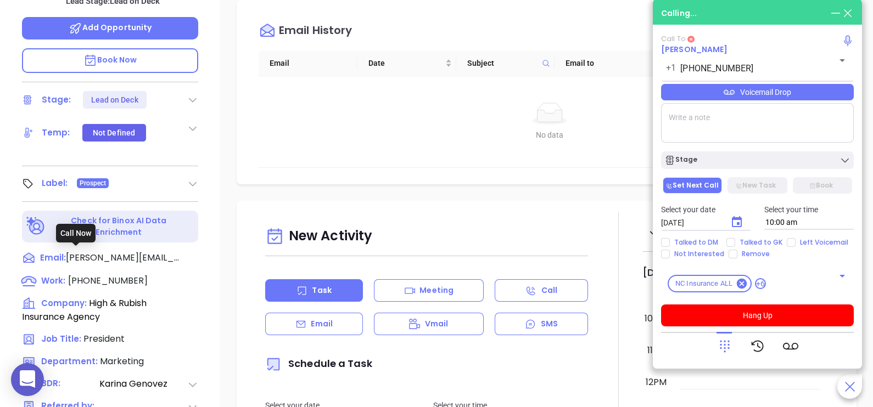
type input "[PHONE_NUMBER]"
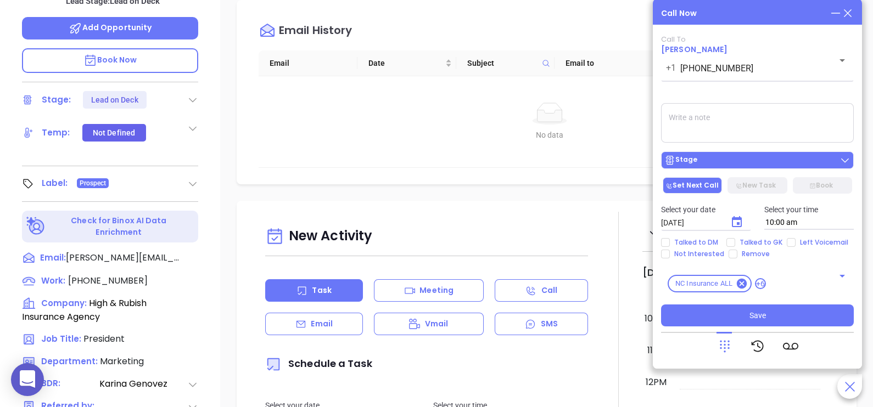
click at [741, 161] on div "Stage" at bounding box center [757, 160] width 186 height 11
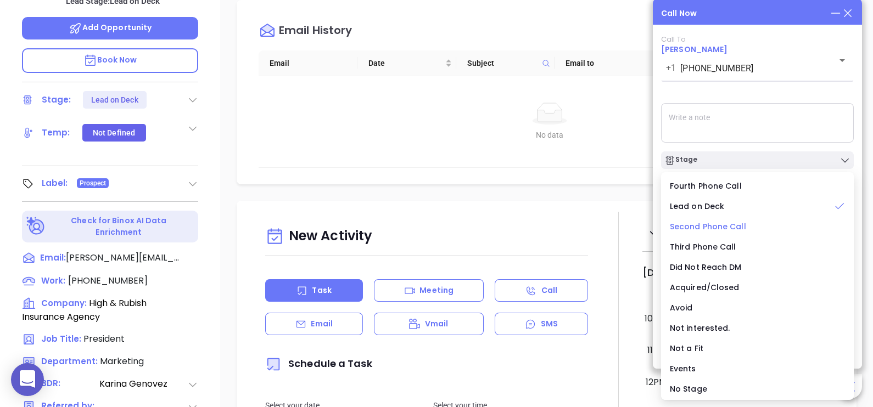
click at [714, 228] on span "Second Phone Call" at bounding box center [708, 226] width 76 height 11
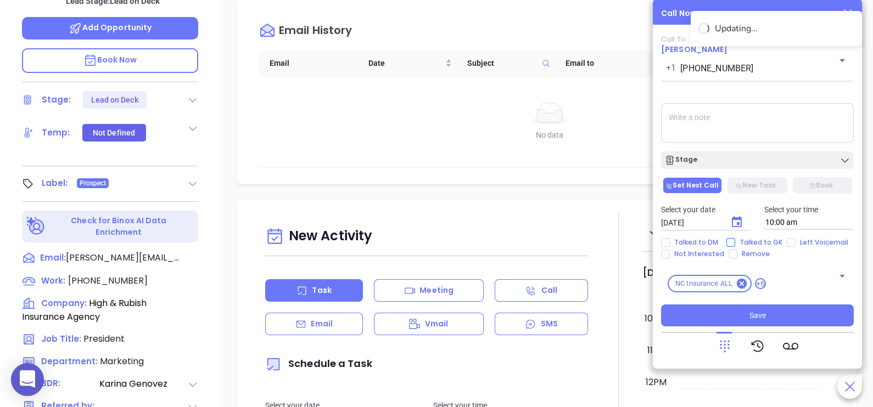
click at [750, 242] on span "Talked to GK" at bounding box center [761, 242] width 52 height 9
click at [735, 242] on input "Talked to GK" at bounding box center [730, 242] width 9 height 9
checkbox input "true"
click at [736, 218] on icon "Choose date, selected date is Sep 11, 2025" at bounding box center [737, 221] width 10 height 11
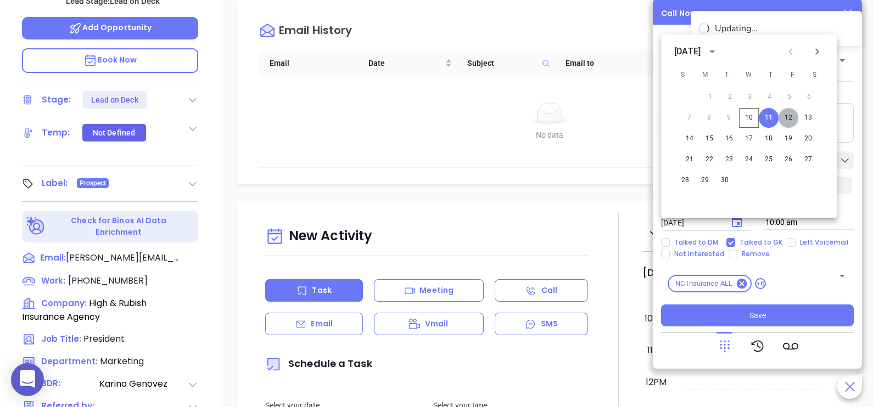
click at [786, 116] on button "12" at bounding box center [788, 118] width 20 height 20
type input "[DATE]"
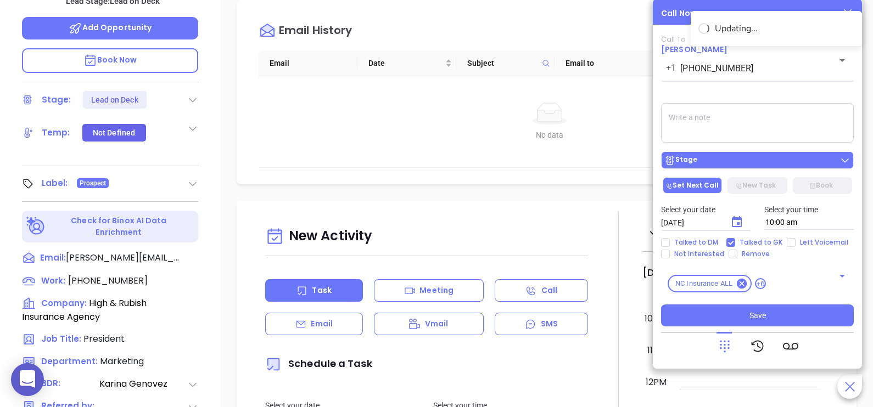
click at [755, 163] on div "Stage" at bounding box center [757, 160] width 186 height 11
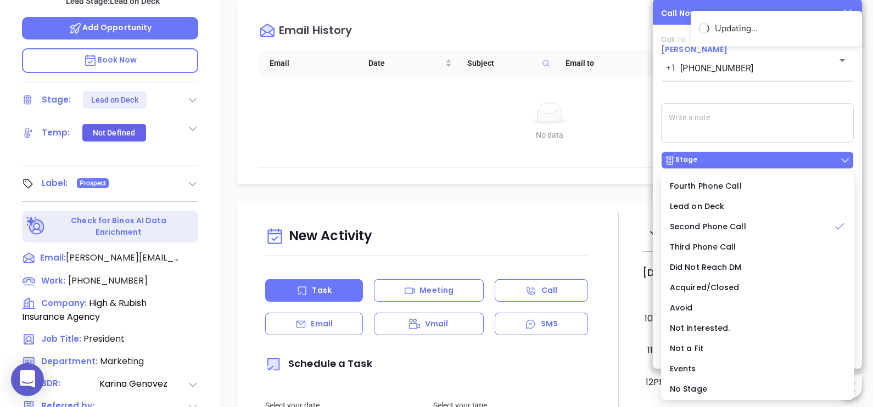
click at [755, 163] on div "Stage" at bounding box center [757, 160] width 186 height 11
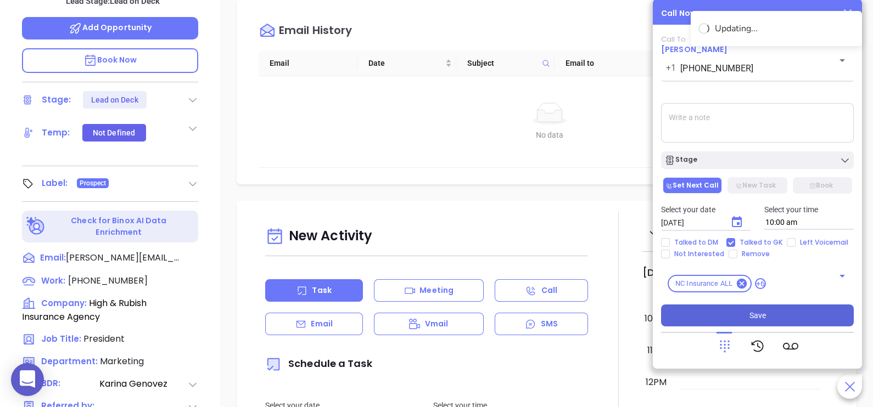
click at [760, 316] on span "Save" at bounding box center [757, 316] width 16 height 12
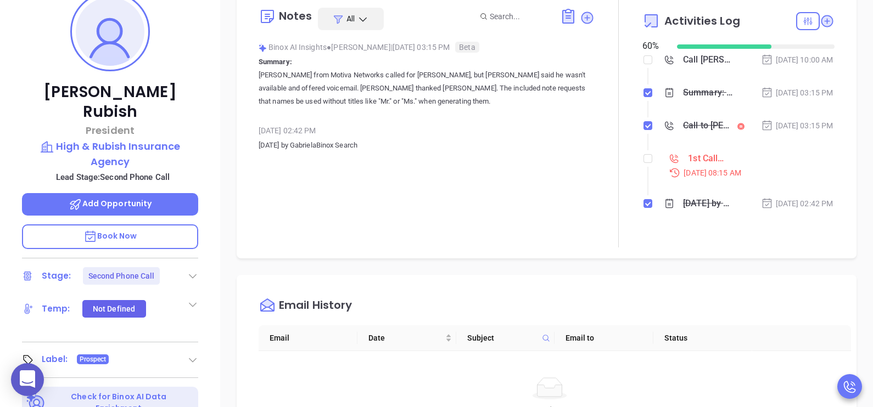
scroll to position [137, 0]
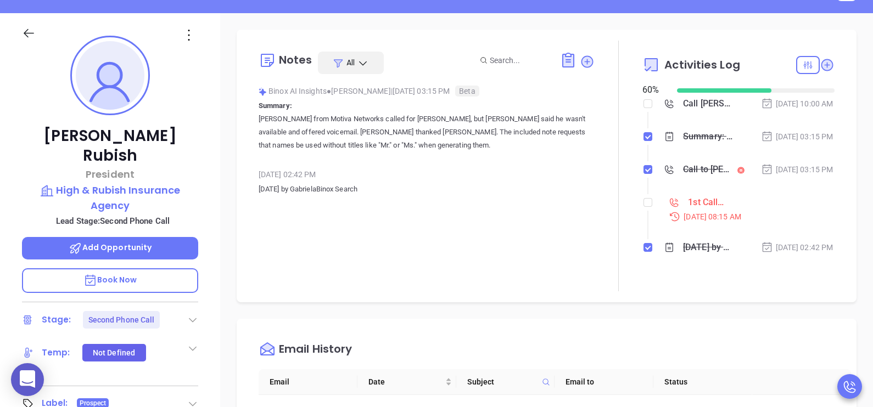
click at [648, 218] on ol "Call [PERSON_NAME] to follow up [DATE] 10:00 AM Summary: [PERSON_NAME] from Mot…" at bounding box center [738, 189] width 192 height 181
click at [644, 207] on input "checkbox" at bounding box center [647, 202] width 9 height 9
checkbox input "true"
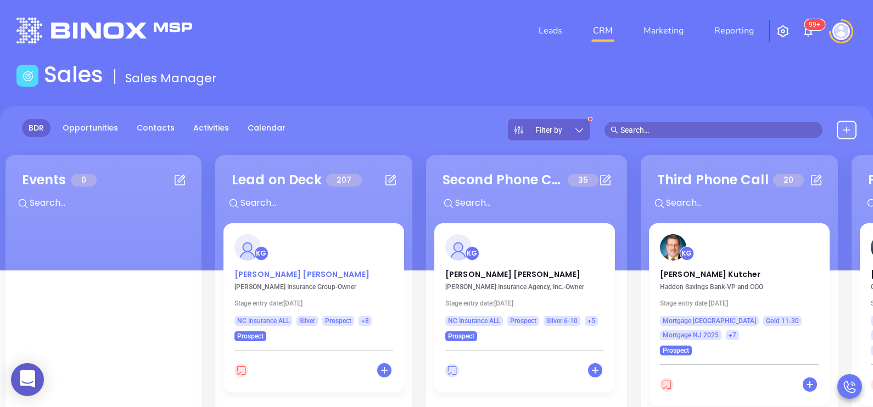
click at [269, 274] on p "[PERSON_NAME]" at bounding box center [313, 271] width 159 height 5
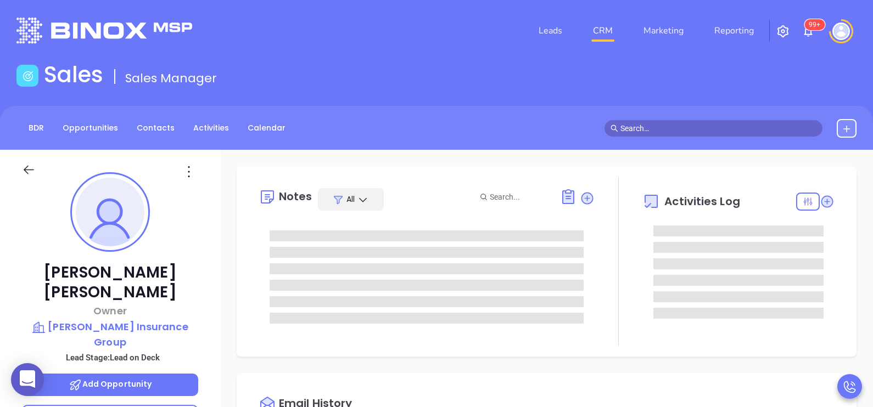
type input "[DATE]"
type input "[PERSON_NAME]"
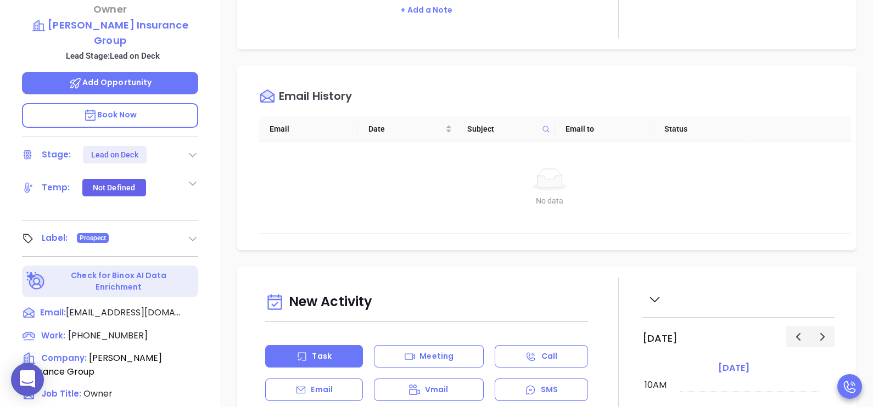
scroll to position [329, 0]
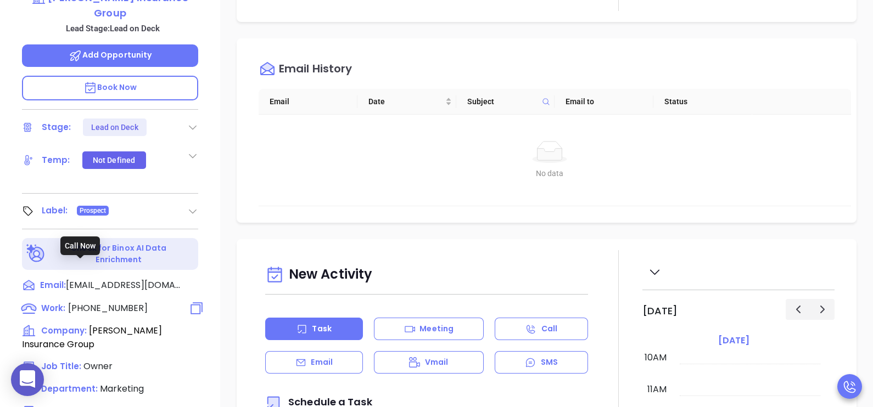
click at [85, 302] on span "[PHONE_NUMBER]" at bounding box center [108, 308] width 80 height 13
type input "[PHONE_NUMBER]"
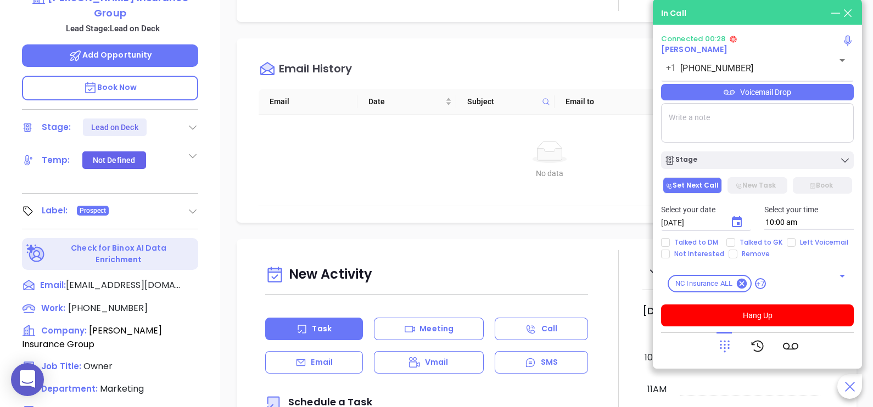
click at [730, 345] on icon at bounding box center [724, 346] width 15 height 15
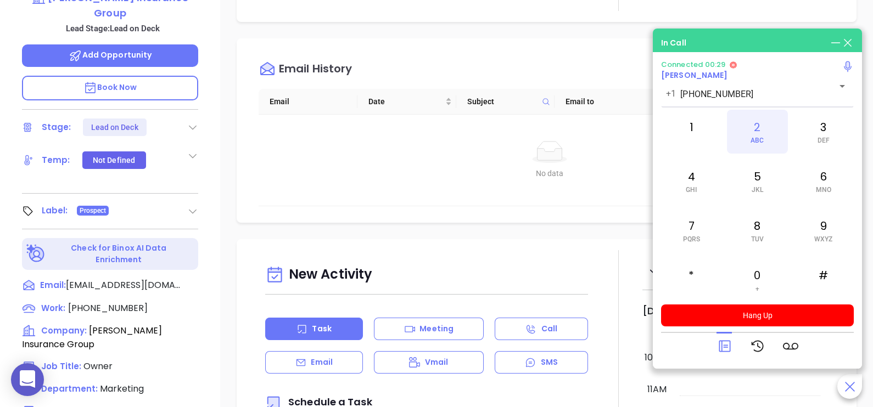
click at [756, 137] on span "ABC" at bounding box center [756, 141] width 13 height 8
click at [691, 132] on div "1" at bounding box center [691, 132] width 60 height 44
click at [724, 344] on icon at bounding box center [724, 346] width 15 height 15
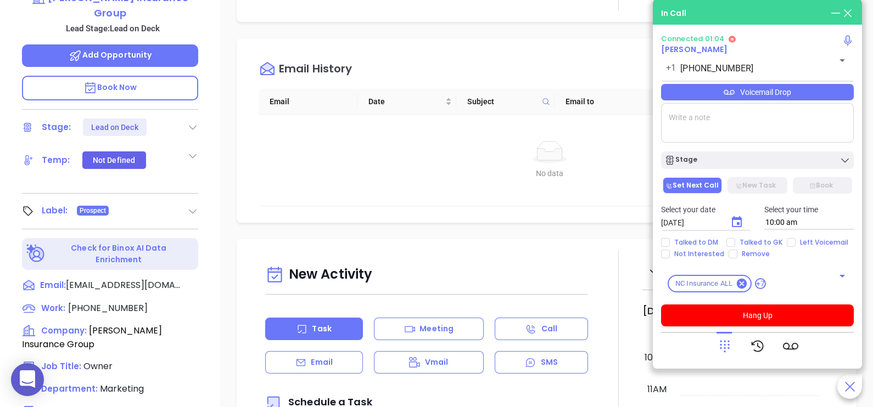
click at [826, 92] on div "Voicemail Drop" at bounding box center [757, 92] width 193 height 16
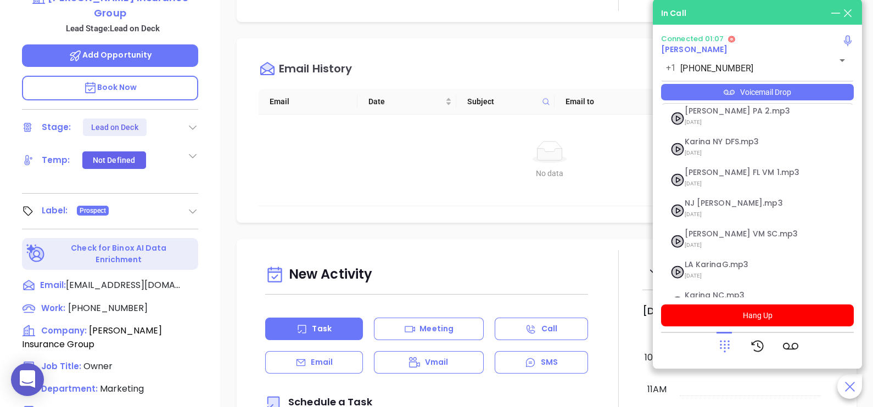
scroll to position [181, 0]
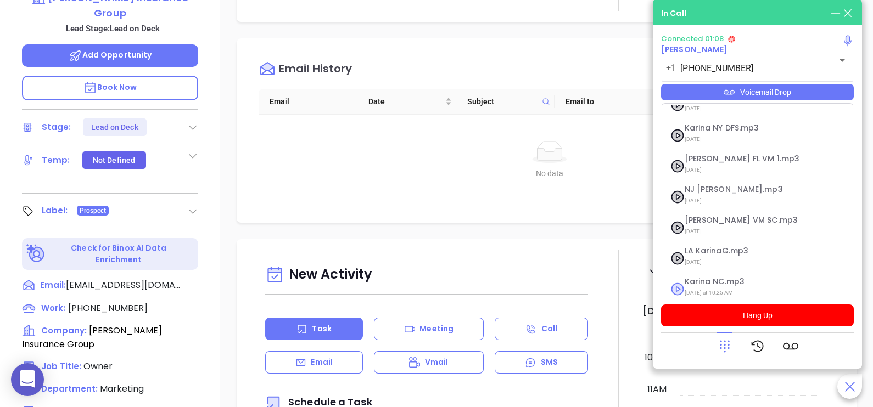
click at [737, 286] on span "[DATE] at 10:25 AM" at bounding box center [744, 293] width 119 height 14
checkbox input "true"
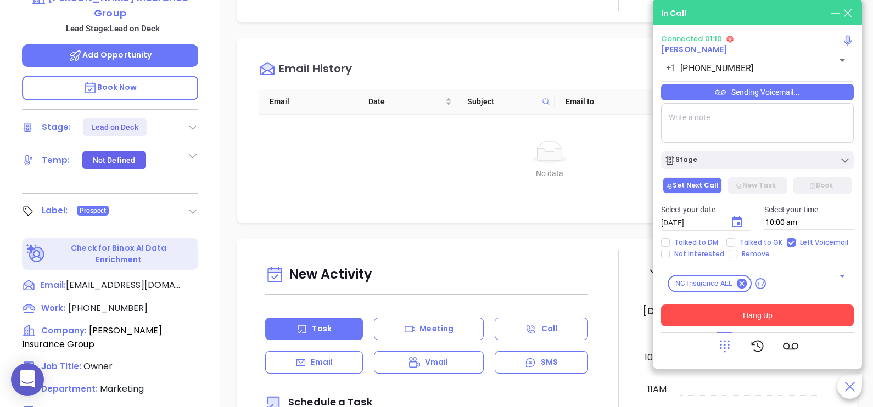
click at [754, 315] on button "Hang Up" at bounding box center [757, 316] width 193 height 22
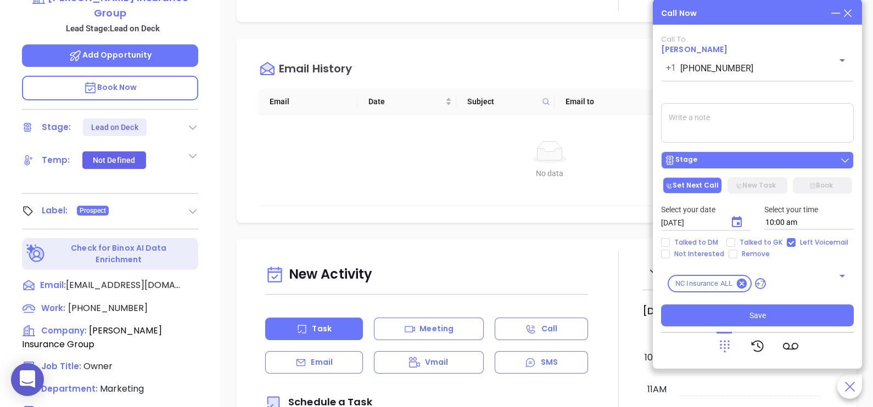
click at [750, 160] on div "Stage" at bounding box center [757, 160] width 186 height 11
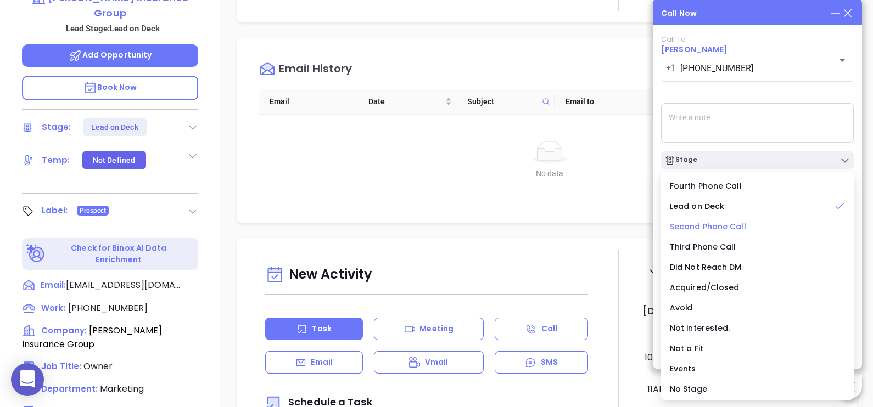
click at [722, 225] on span "Second Phone Call" at bounding box center [708, 226] width 76 height 11
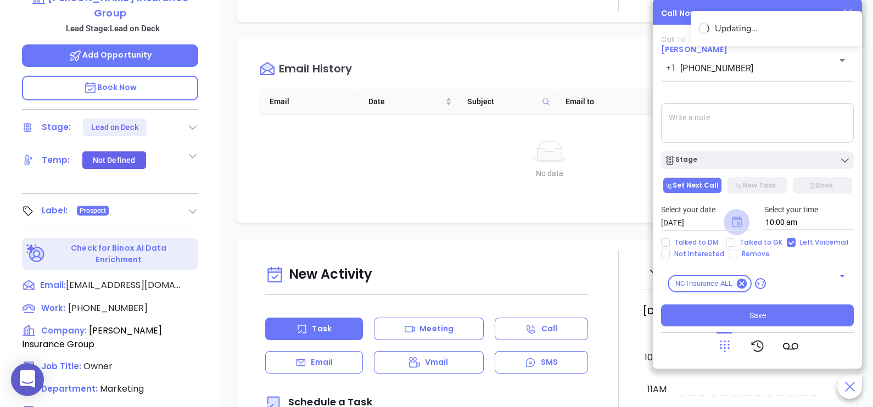
click at [735, 220] on icon "Choose date, selected date is Sep 11, 2025" at bounding box center [737, 221] width 10 height 11
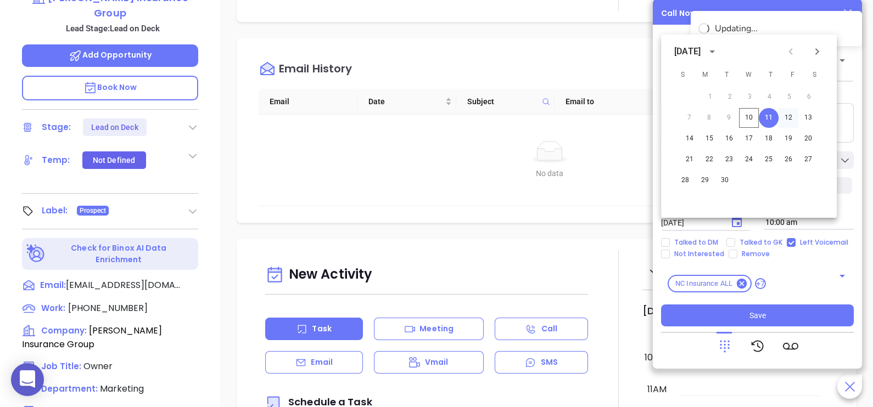
click at [783, 121] on button "12" at bounding box center [788, 118] width 20 height 20
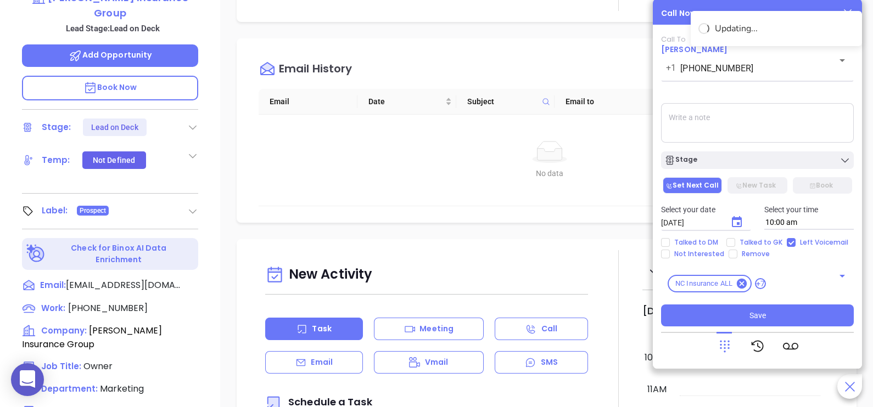
type input "[DATE]"
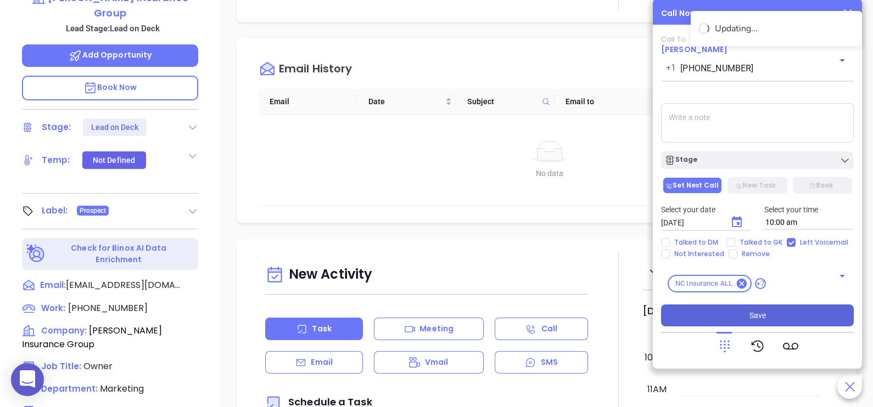
click at [760, 321] on span "Save" at bounding box center [757, 316] width 16 height 12
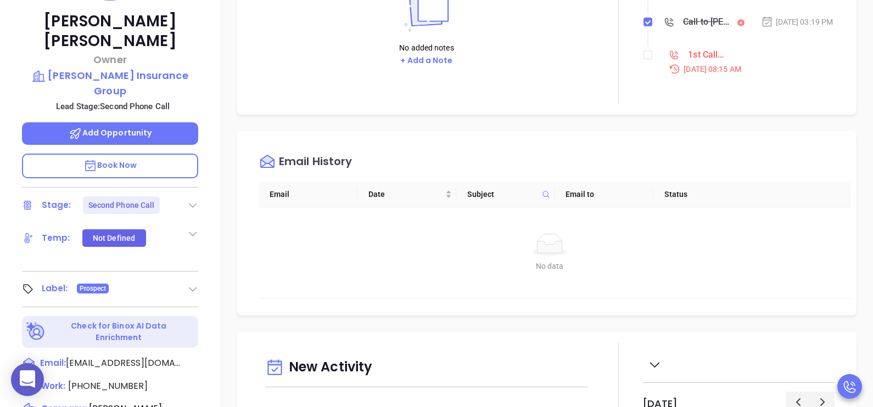
scroll to position [82, 0]
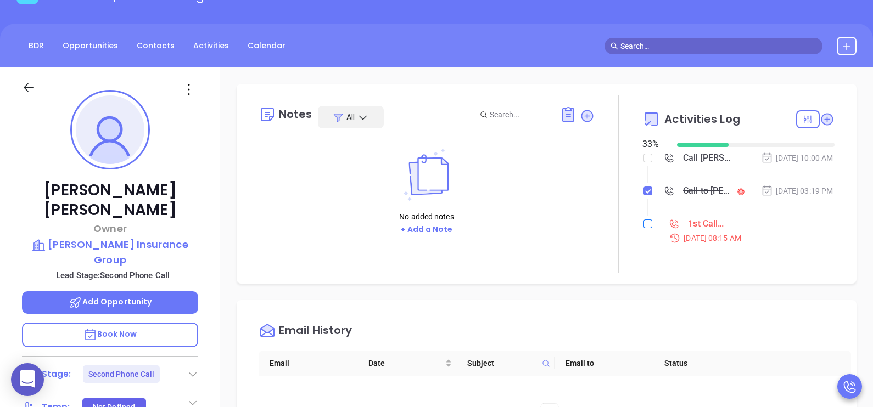
click at [643, 228] on input "checkbox" at bounding box center [647, 224] width 9 height 9
checkbox input "true"
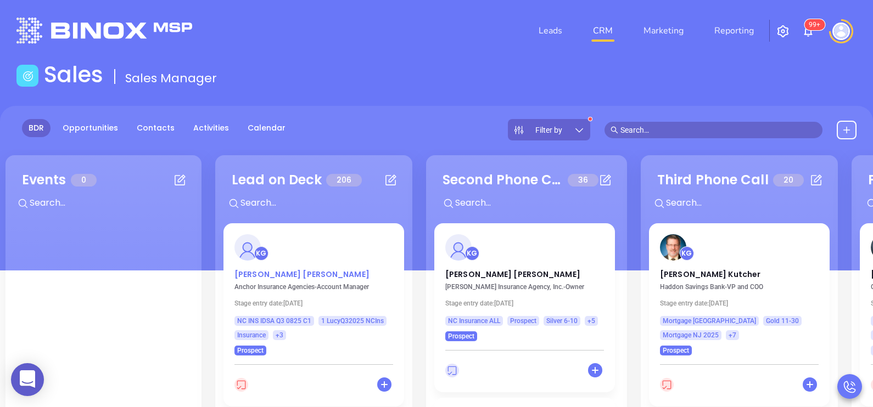
click at [256, 274] on p "[PERSON_NAME]" at bounding box center [313, 271] width 159 height 5
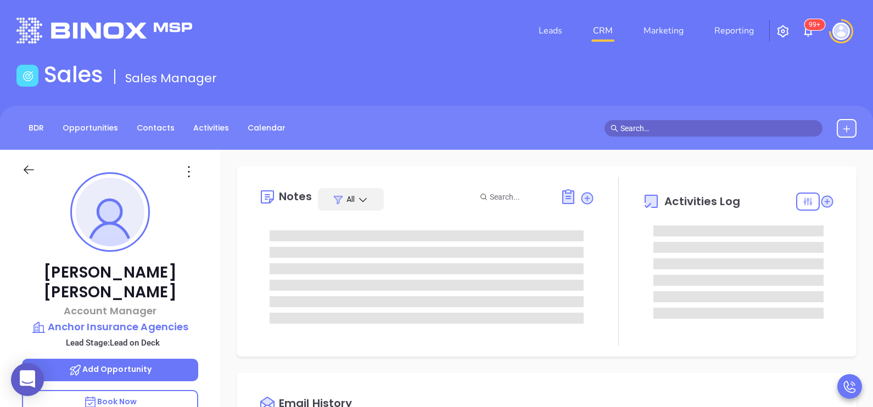
type input "[DATE]"
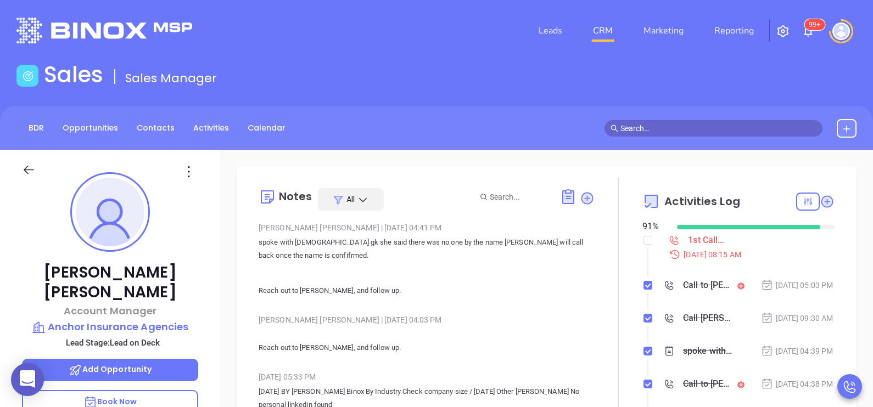
type input "[PERSON_NAME]"
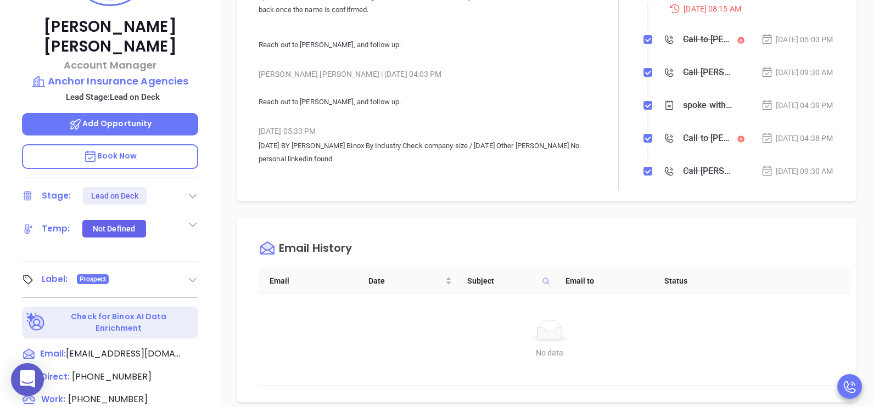
scroll to position [246, 0]
click at [105, 370] on span "[PHONE_NUMBER]" at bounding box center [112, 376] width 80 height 13
type input "[PHONE_NUMBER]"
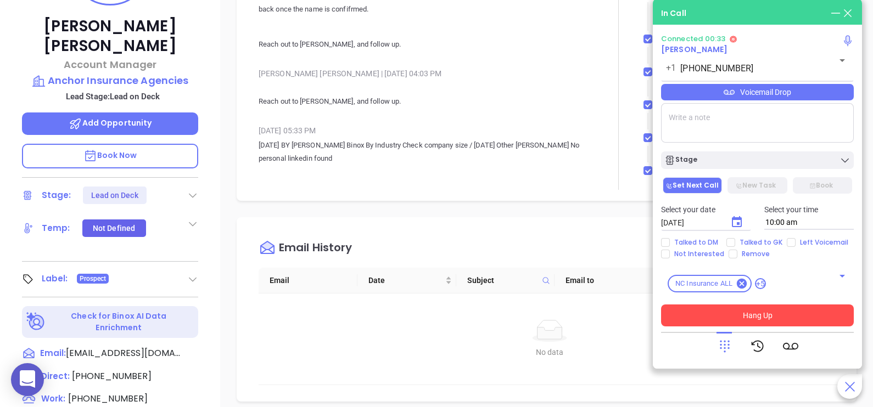
click at [716, 318] on button "Hang Up" at bounding box center [757, 316] width 193 height 22
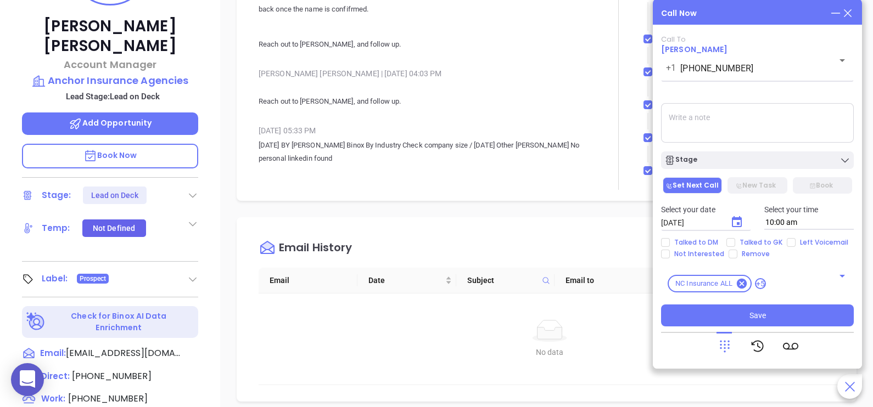
click at [854, 14] on div "Call Now Call To [PERSON_NAME] [PHONE_NUMBER] ​ Voicemail Drop Stage Set Next C…" at bounding box center [757, 184] width 209 height 370
click at [851, 14] on icon at bounding box center [847, 13] width 12 height 12
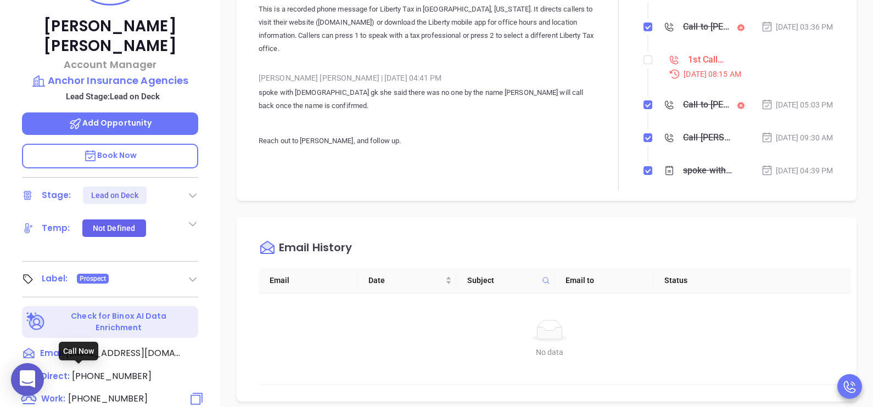
click at [126, 392] on span "[PHONE_NUMBER]" at bounding box center [108, 398] width 80 height 13
type input "[PHONE_NUMBER]"
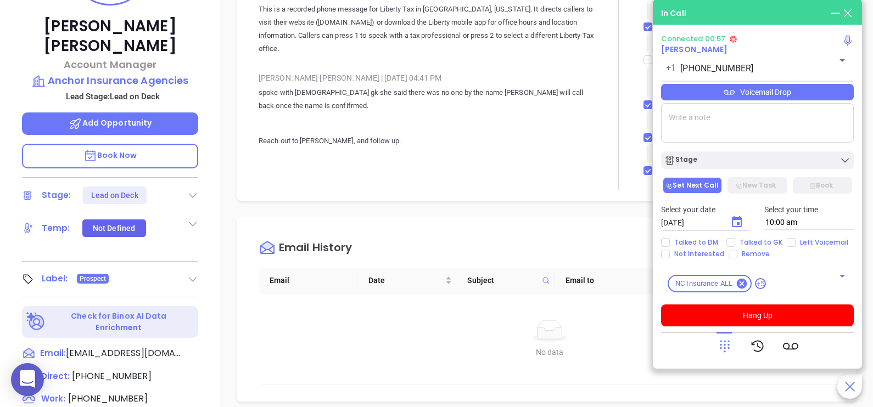
click at [208, 173] on div "[PERSON_NAME] Account Manager Anchor Insurance Agencies Lead Stage: Lead on Dec…" at bounding box center [110, 157] width 220 height 509
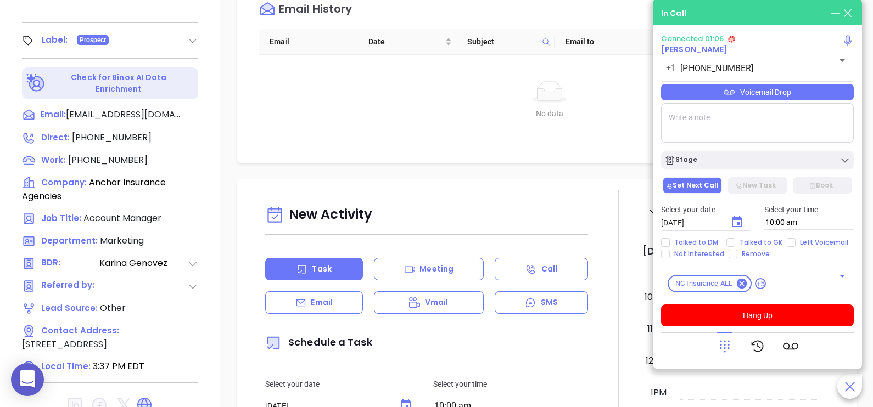
scroll to position [510, 0]
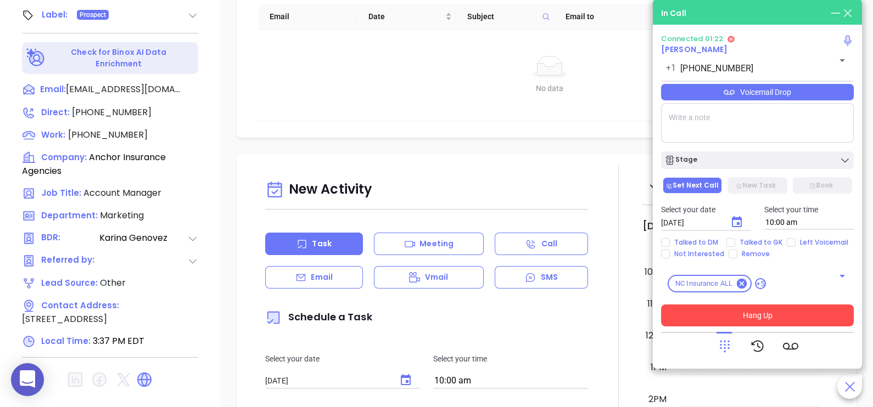
click at [781, 319] on button "Hang Up" at bounding box center [757, 316] width 193 height 22
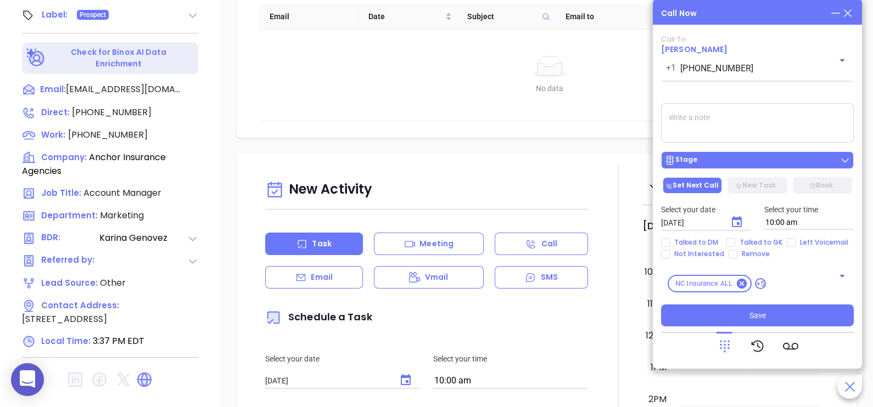
click at [830, 159] on div "Stage" at bounding box center [757, 160] width 186 height 11
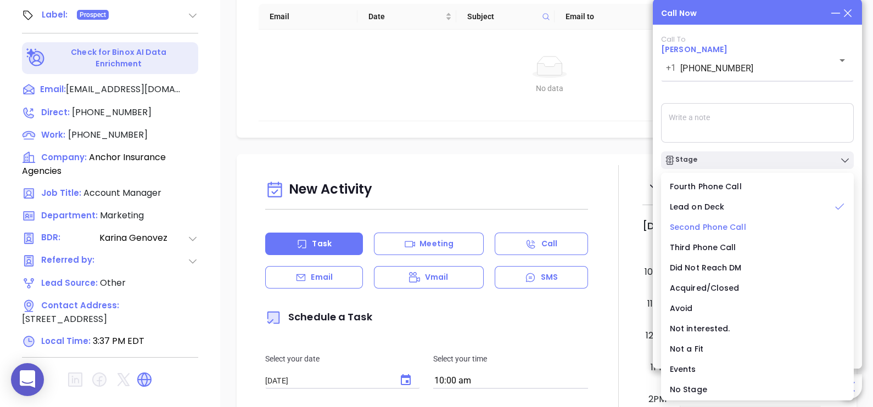
click at [705, 225] on span "Second Phone Call" at bounding box center [708, 227] width 76 height 11
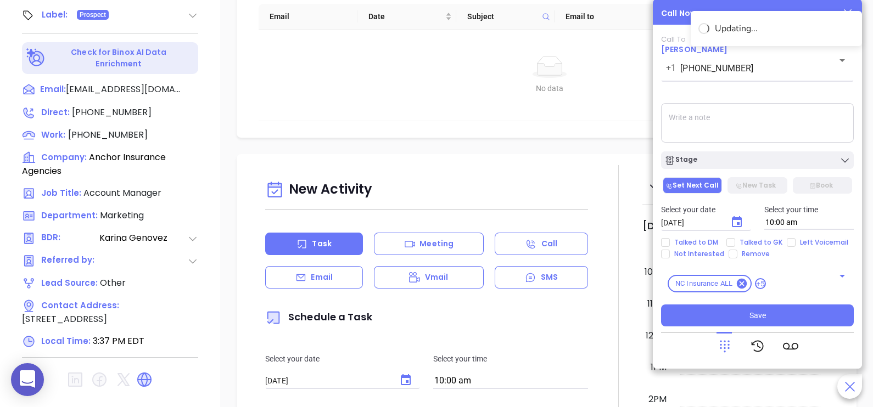
click at [736, 222] on icon "Choose date, selected date is Sep 11, 2025" at bounding box center [736, 222] width 13 height 13
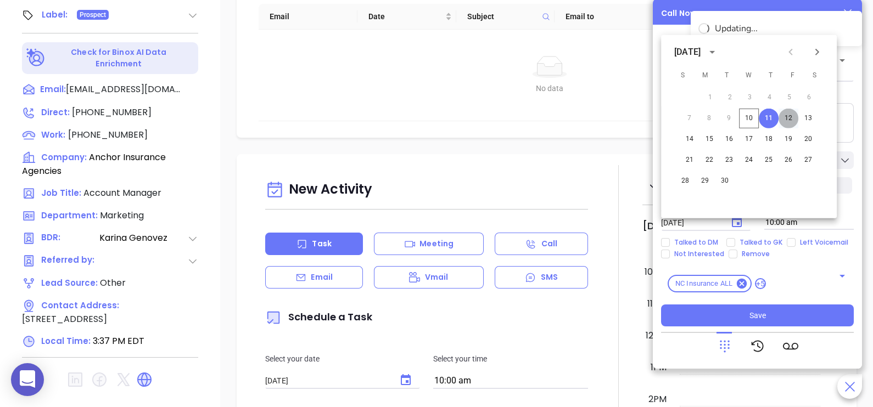
click at [788, 122] on button "12" at bounding box center [788, 119] width 20 height 20
type input "[DATE]"
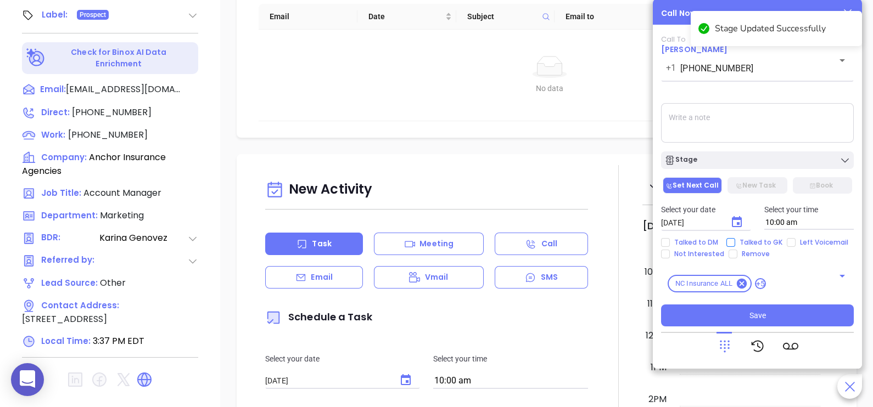
click at [767, 241] on span "Talked to GK" at bounding box center [761, 242] width 52 height 9
click at [735, 241] on input "Talked to GK" at bounding box center [730, 242] width 9 height 9
checkbox input "true"
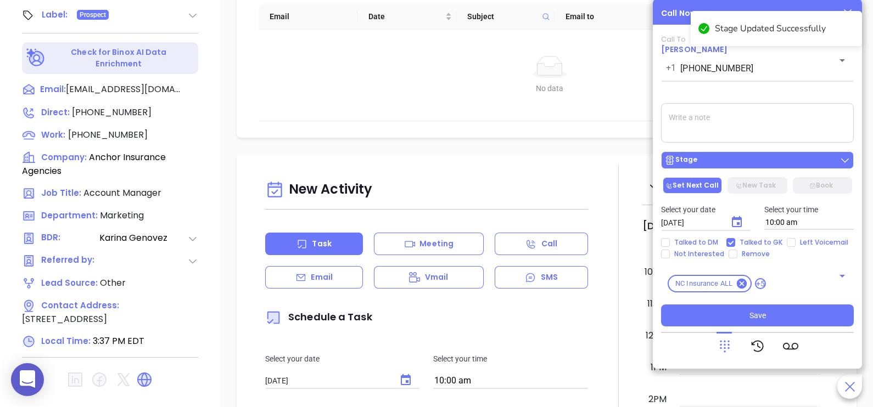
click at [759, 162] on div "Stage" at bounding box center [757, 160] width 186 height 11
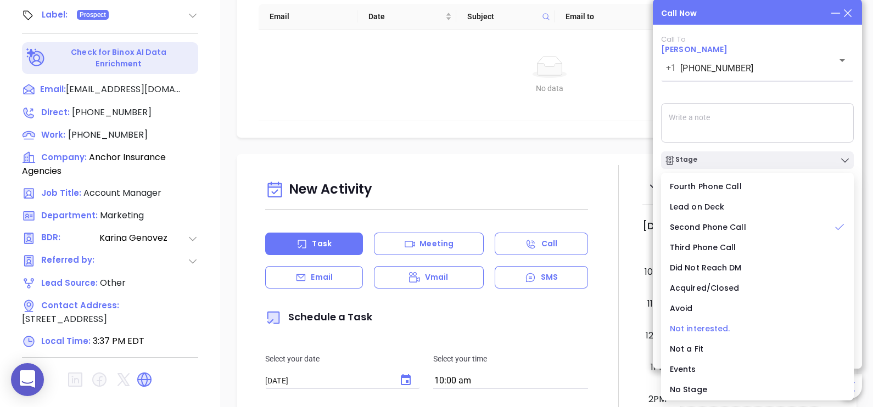
click at [702, 325] on span "Not interested." at bounding box center [700, 328] width 60 height 11
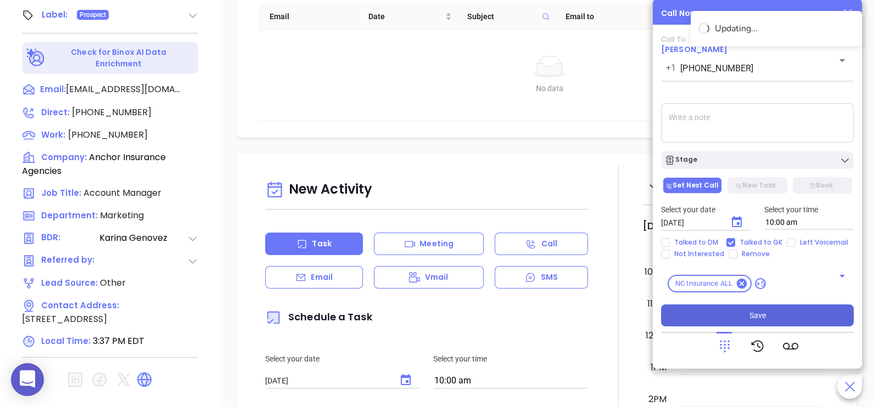
click at [739, 317] on button "Save" at bounding box center [757, 316] width 193 height 22
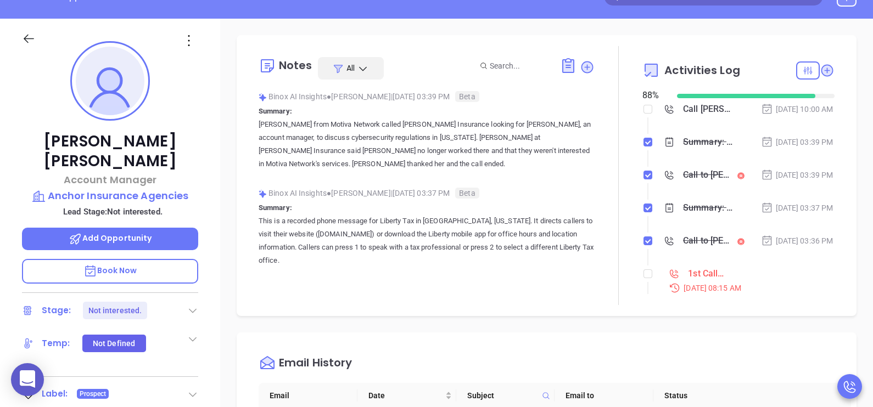
scroll to position [71, 0]
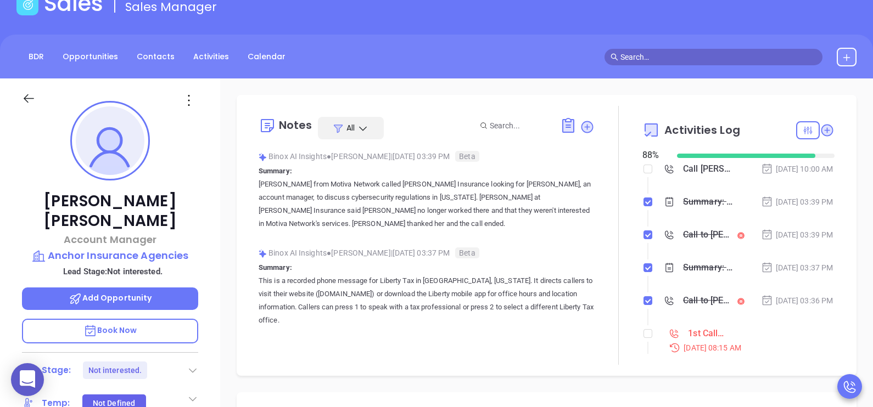
click at [648, 168] on li "Call [PERSON_NAME] to follow up [DATE] 10:00 AM" at bounding box center [739, 180] width 189 height 30
click at [643, 168] on input "checkbox" at bounding box center [647, 169] width 9 height 9
checkbox input "true"
click at [758, 228] on li "Summary: [PERSON_NAME] from Motiva Network called [PERSON_NAME] Insurance looki…" at bounding box center [739, 213] width 189 height 30
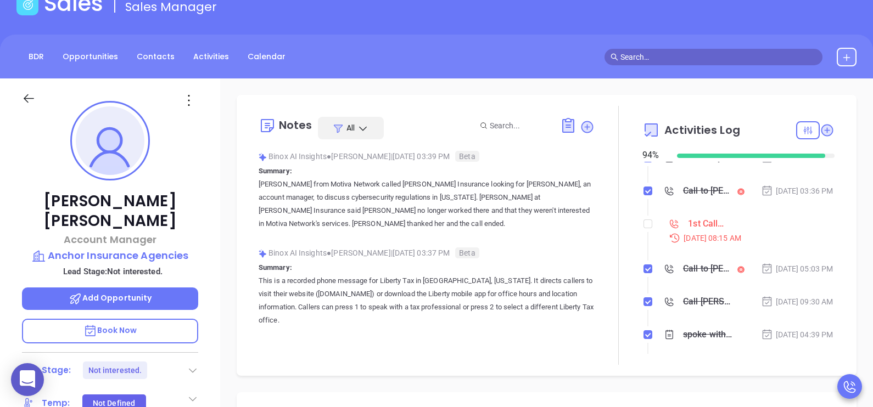
scroll to position [137, 0]
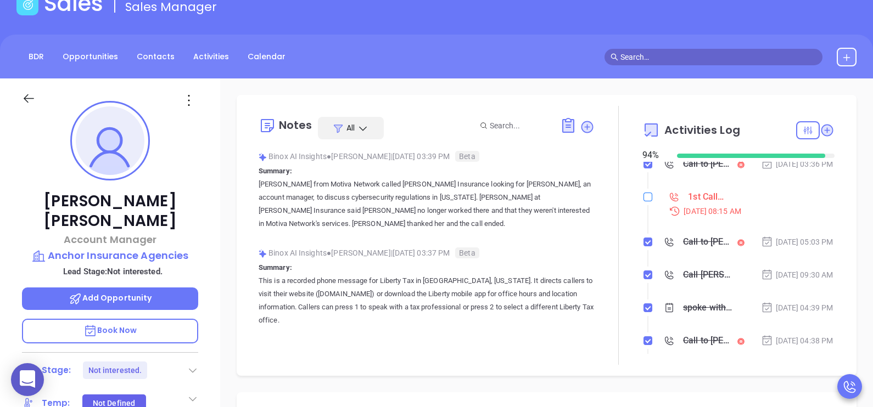
click at [643, 201] on input "checkbox" at bounding box center [647, 197] width 9 height 9
checkbox input "true"
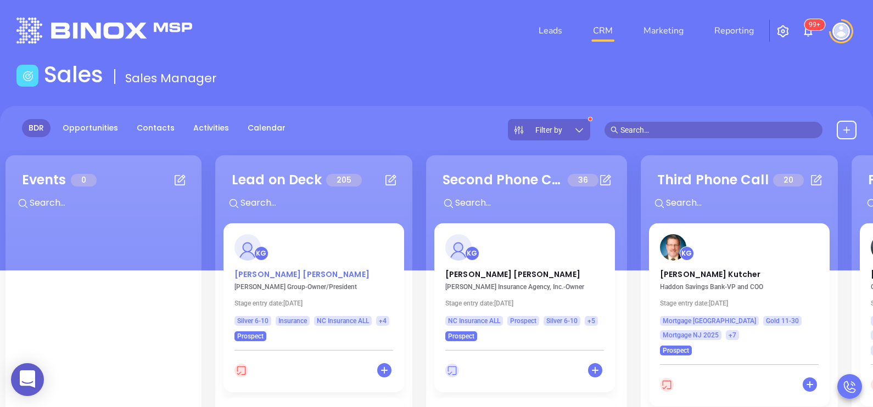
click at [282, 274] on p "[PERSON_NAME]" at bounding box center [313, 271] width 159 height 5
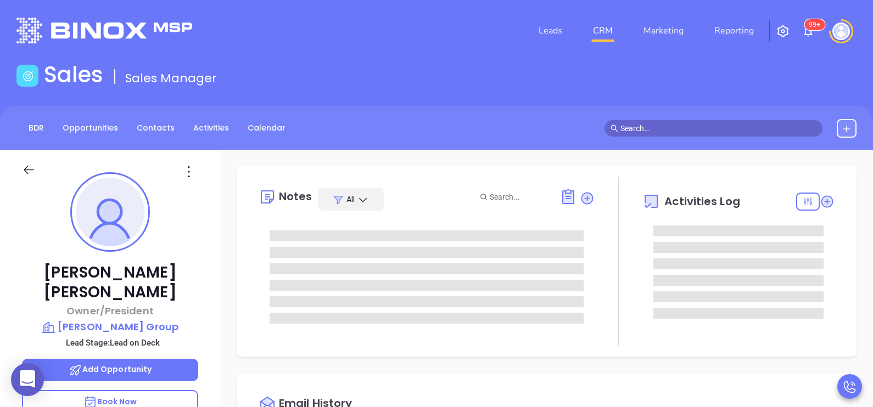
type input "[DATE]"
type input "[PERSON_NAME]"
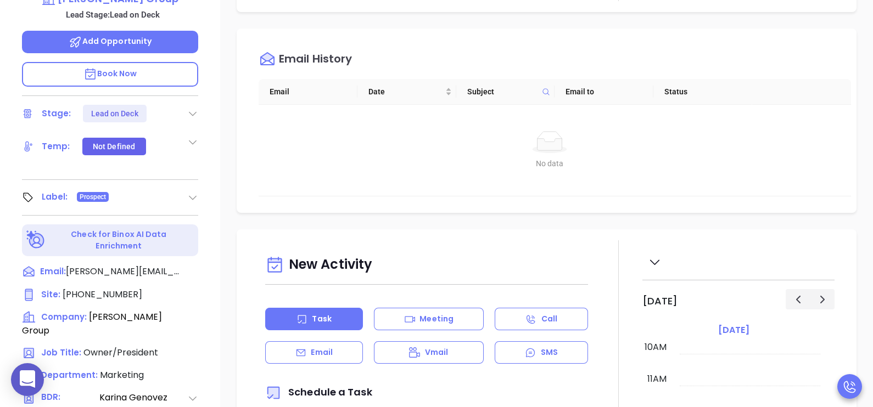
scroll to position [329, 0]
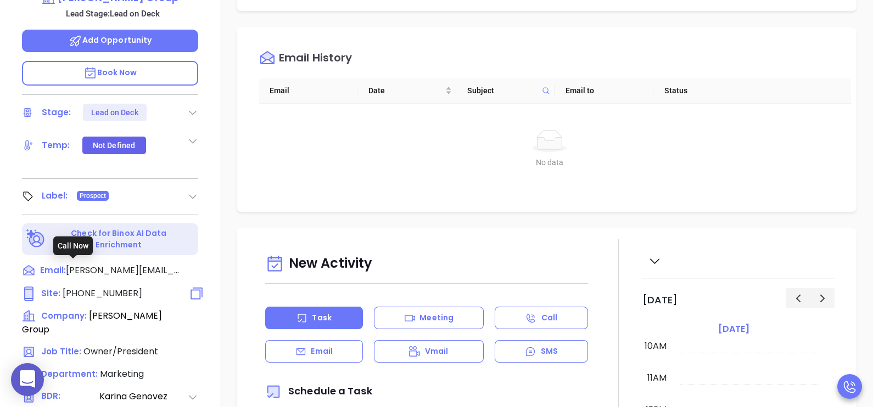
click at [109, 287] on span "[PHONE_NUMBER]" at bounding box center [103, 293] width 80 height 13
type input "[PHONE_NUMBER]"
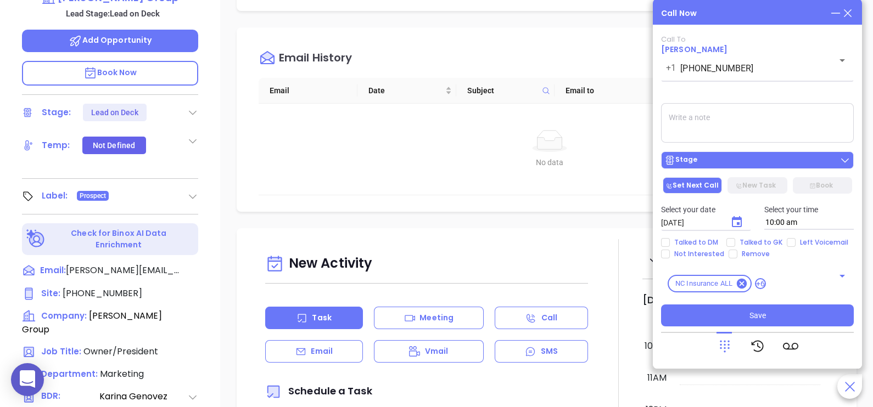
click at [743, 164] on div "Stage" at bounding box center [757, 160] width 186 height 11
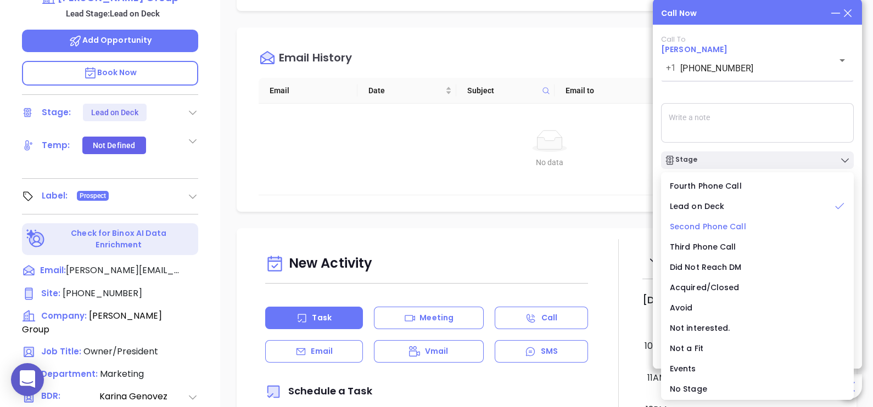
click at [716, 228] on span "Second Phone Call" at bounding box center [708, 226] width 76 height 11
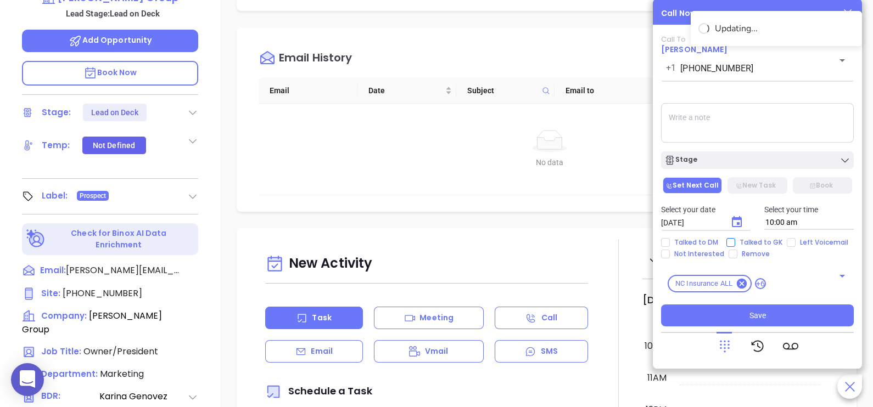
click at [750, 238] on span "Talked to GK" at bounding box center [761, 242] width 52 height 9
click at [735, 238] on input "Talked to GK" at bounding box center [730, 242] width 9 height 9
checkbox input "true"
click at [738, 224] on icon "Choose date, selected date is Sep 11, 2025" at bounding box center [737, 221] width 10 height 11
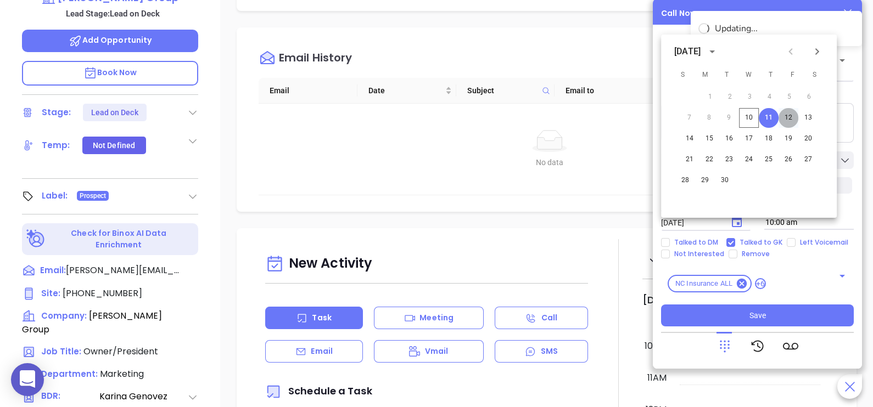
click at [782, 121] on button "12" at bounding box center [788, 118] width 20 height 20
type input "[DATE]"
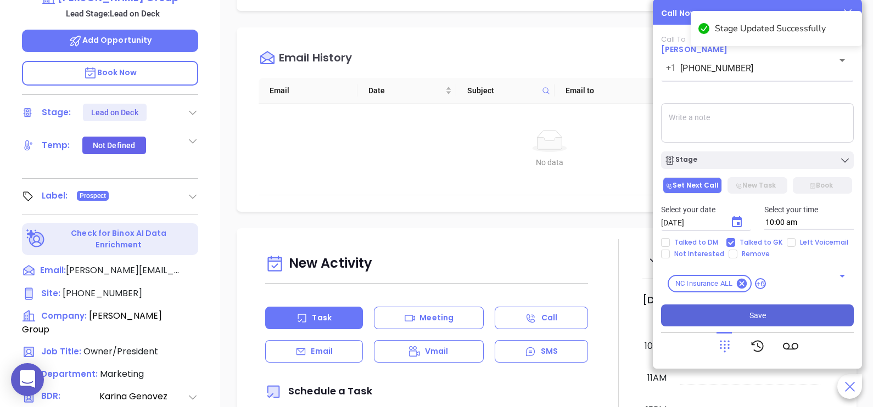
click at [758, 312] on span "Save" at bounding box center [757, 316] width 16 height 12
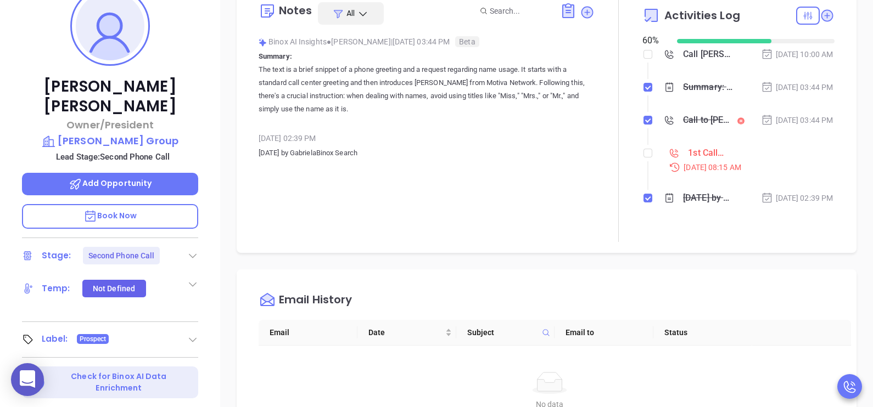
scroll to position [165, 0]
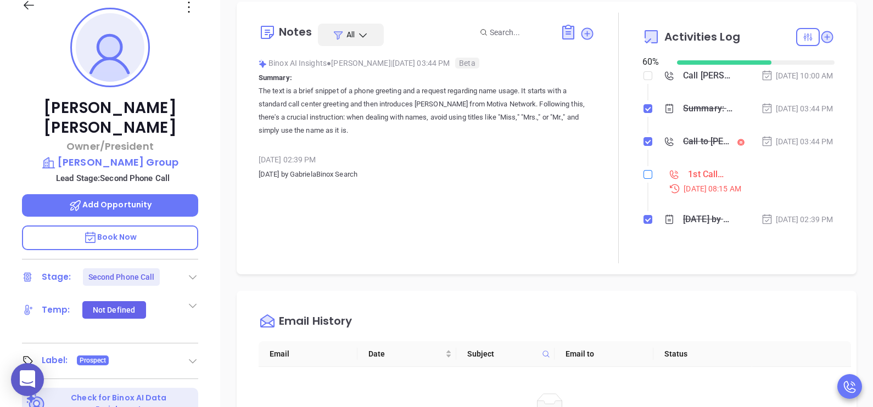
click at [643, 179] on input "checkbox" at bounding box center [647, 174] width 9 height 9
checkbox input "true"
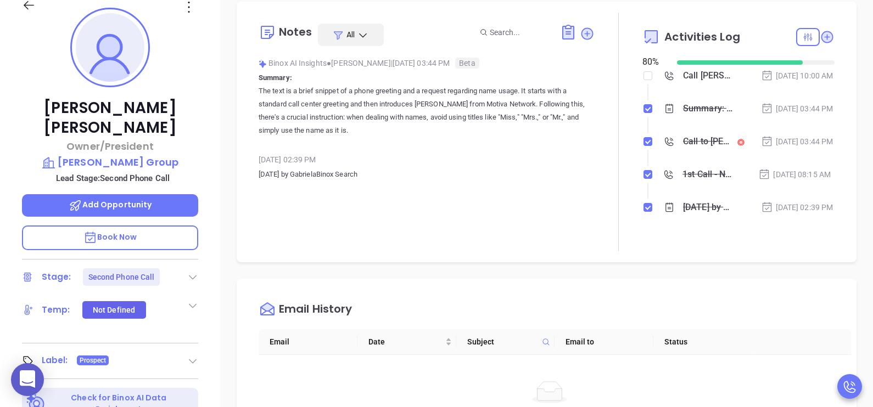
click at [772, 167] on li "Call to [PERSON_NAME] [DATE] 03:44 PM" at bounding box center [739, 152] width 189 height 30
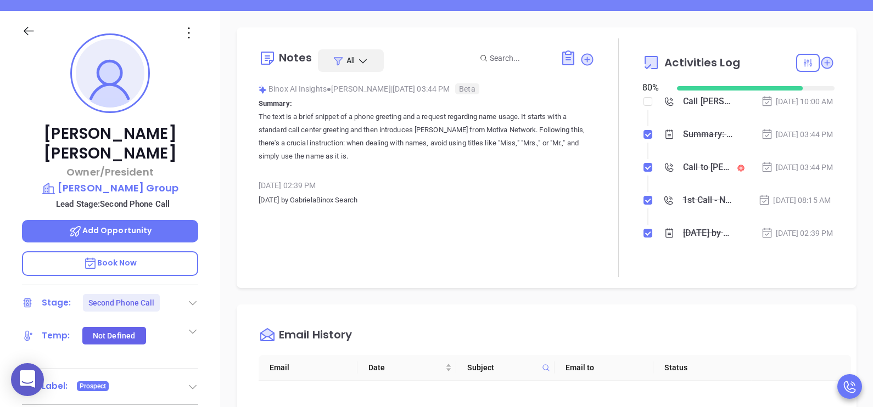
scroll to position [137, 0]
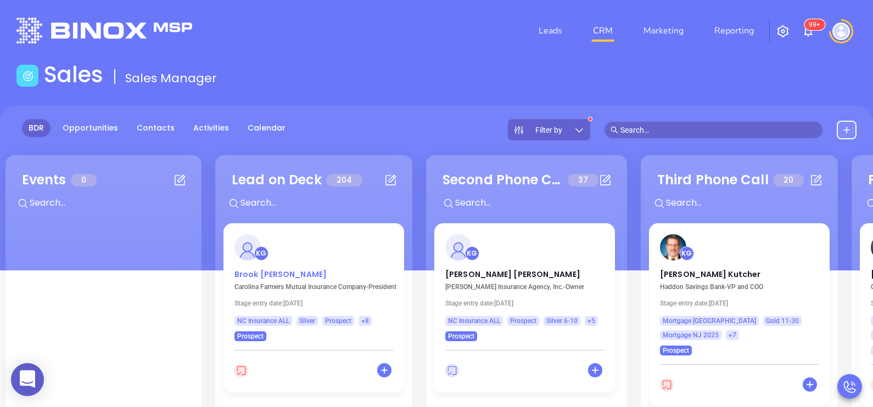
click at [272, 274] on p "[PERSON_NAME]" at bounding box center [313, 271] width 159 height 5
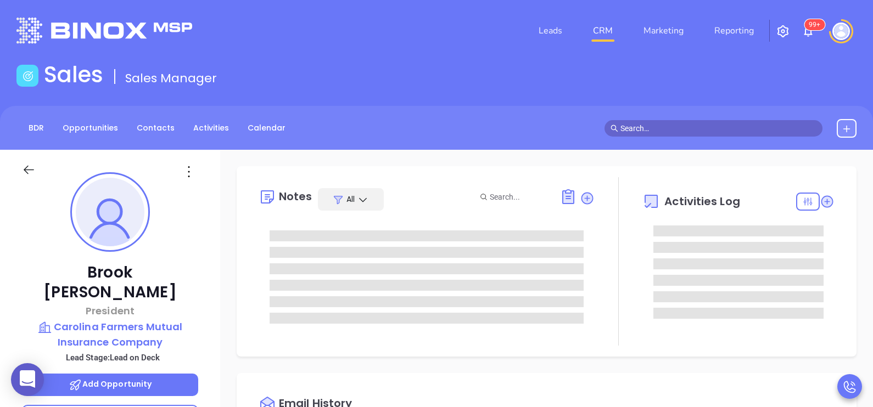
scroll to position [318, 0]
type input "[PERSON_NAME]"
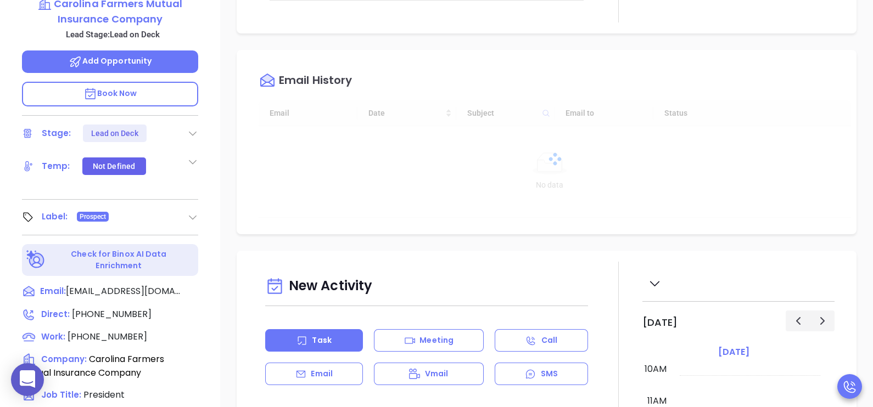
scroll to position [329, 0]
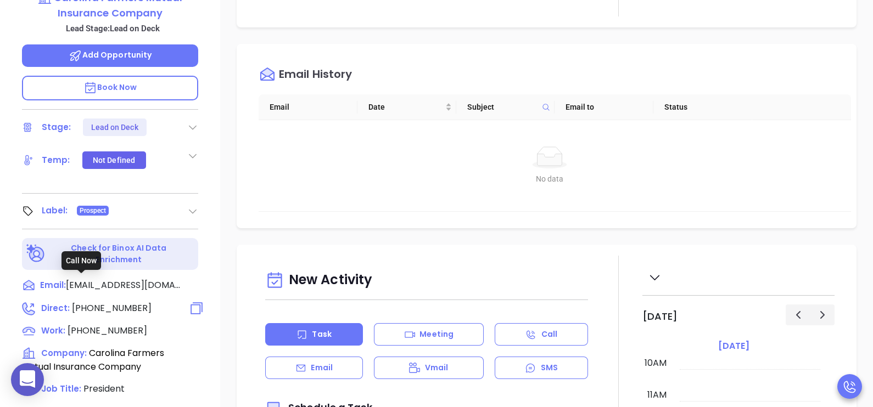
click at [97, 302] on span "[PHONE_NUMBER]" at bounding box center [112, 308] width 80 height 13
type input "[PHONE_NUMBER]"
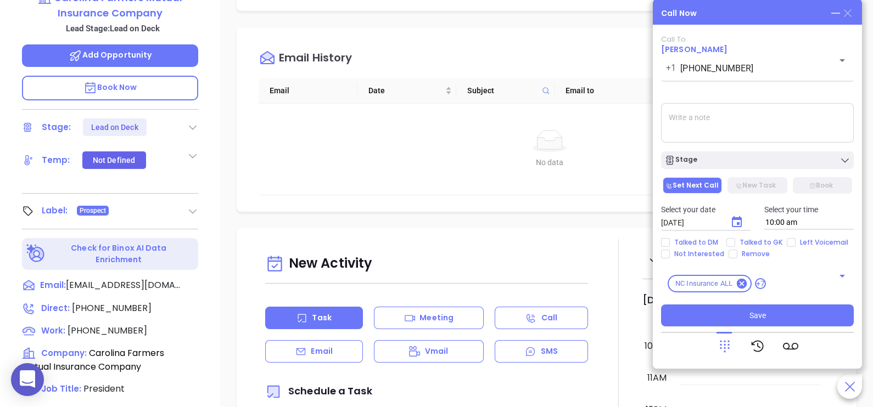
click at [849, 11] on icon at bounding box center [848, 13] width 8 height 8
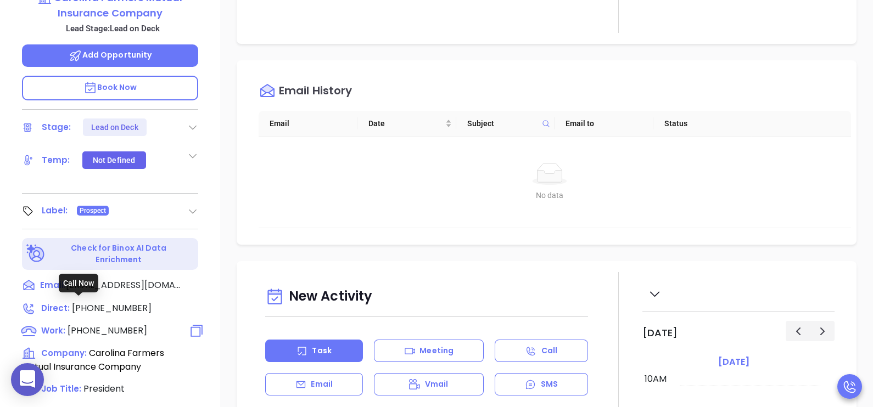
click at [119, 324] on span "[PHONE_NUMBER]" at bounding box center [108, 330] width 80 height 13
type input "[PHONE_NUMBER]"
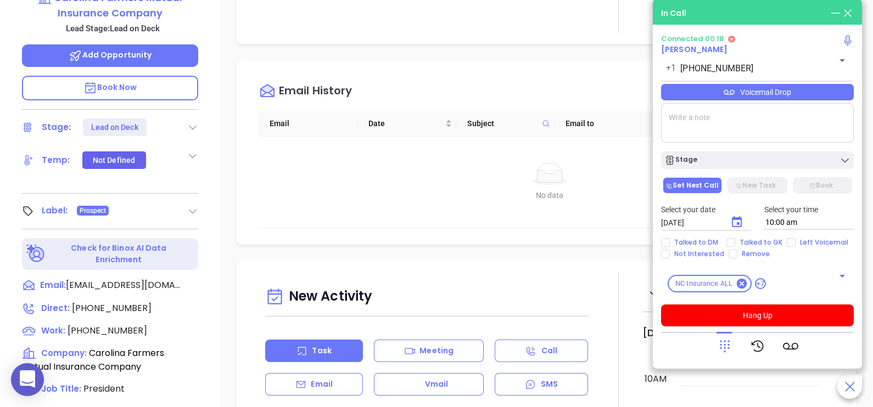
click at [719, 346] on icon at bounding box center [724, 346] width 15 height 15
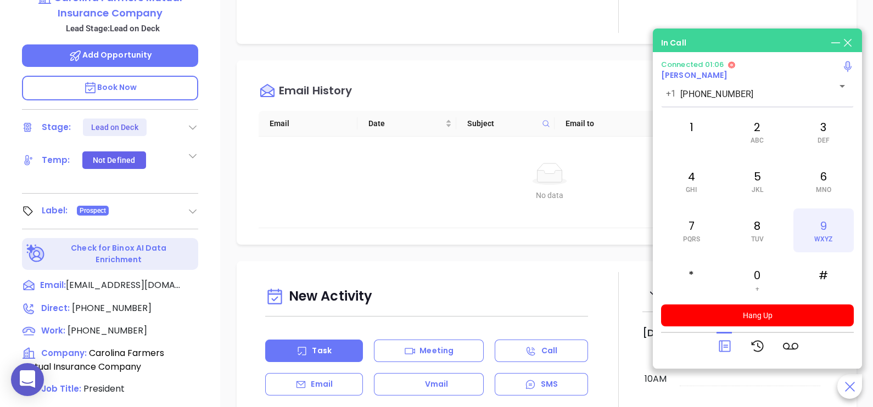
click at [826, 229] on div "9 WXYZ" at bounding box center [823, 231] width 60 height 44
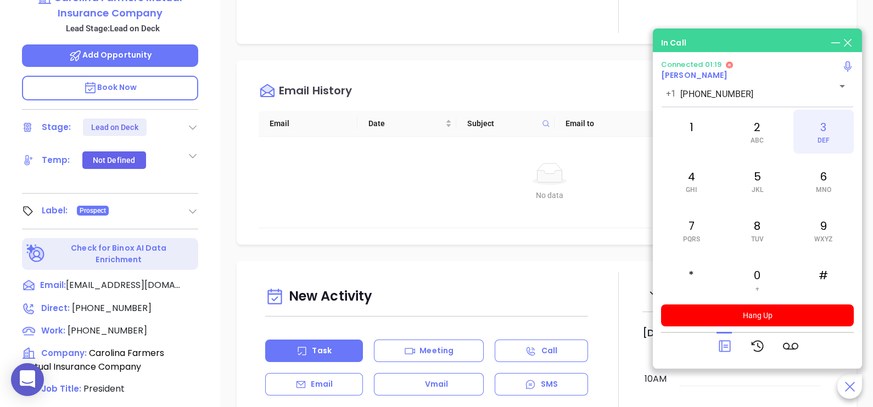
click at [815, 137] on div "3 DEF" at bounding box center [823, 132] width 60 height 44
click at [773, 139] on div "2 ABC" at bounding box center [757, 132] width 60 height 44
click at [704, 233] on div "7 PQRS" at bounding box center [691, 231] width 60 height 44
click at [753, 195] on div "5 JKL" at bounding box center [757, 181] width 60 height 44
click at [822, 182] on div "6 MNO" at bounding box center [823, 181] width 60 height 44
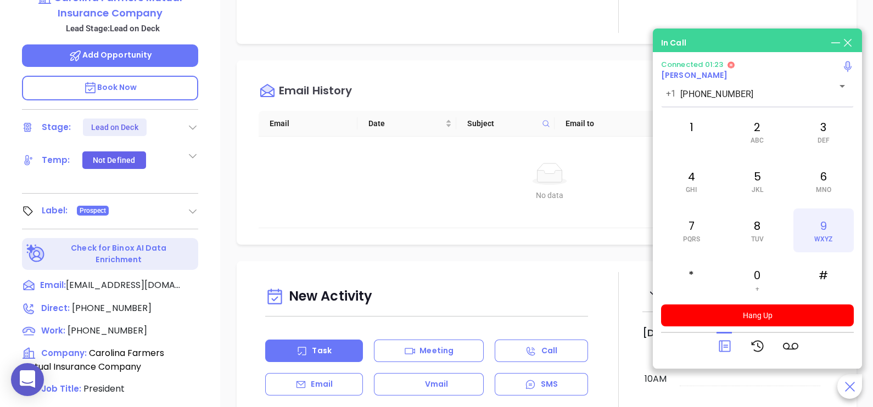
click at [821, 232] on div "9 WXYZ" at bounding box center [823, 231] width 60 height 44
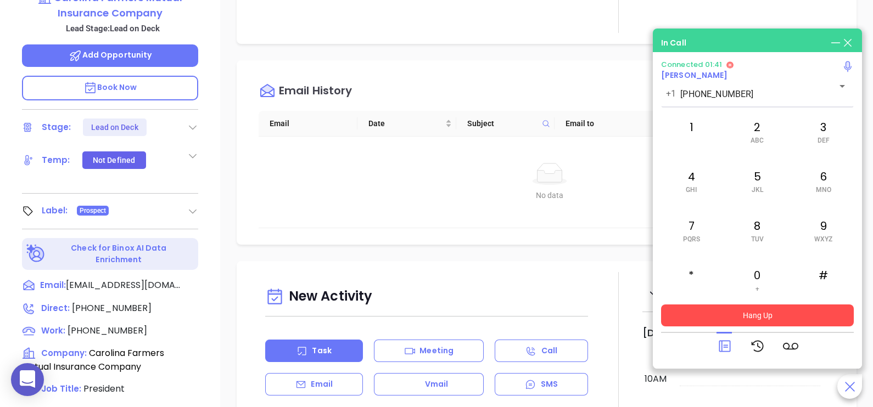
click at [761, 319] on button "Hang Up" at bounding box center [757, 316] width 193 height 22
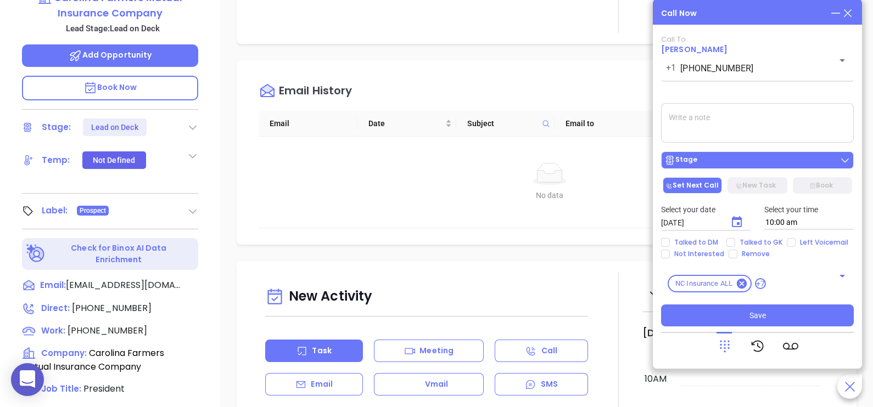
click at [792, 162] on div "Stage" at bounding box center [757, 160] width 186 height 11
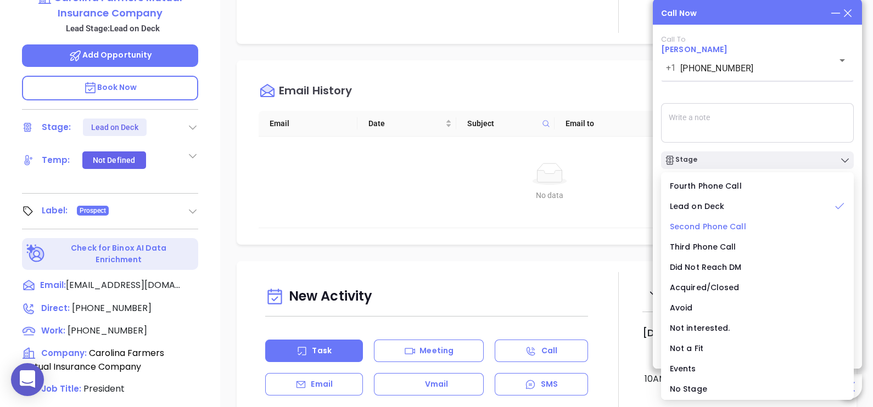
click at [730, 222] on span "Second Phone Call" at bounding box center [708, 226] width 76 height 11
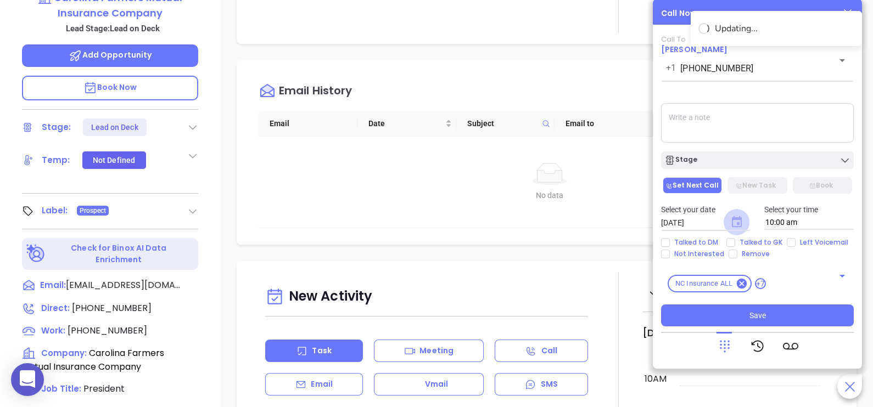
click at [733, 227] on icon "Choose date, selected date is Sep 11, 2025" at bounding box center [737, 221] width 10 height 11
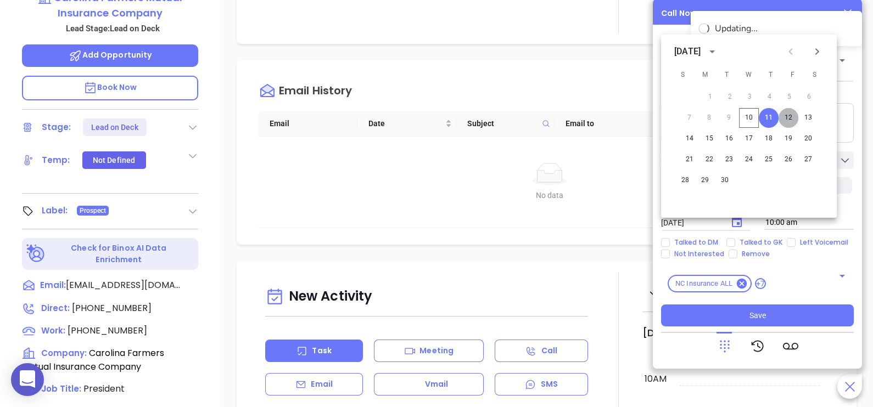
click at [787, 119] on button "12" at bounding box center [788, 118] width 20 height 20
type input "[DATE]"
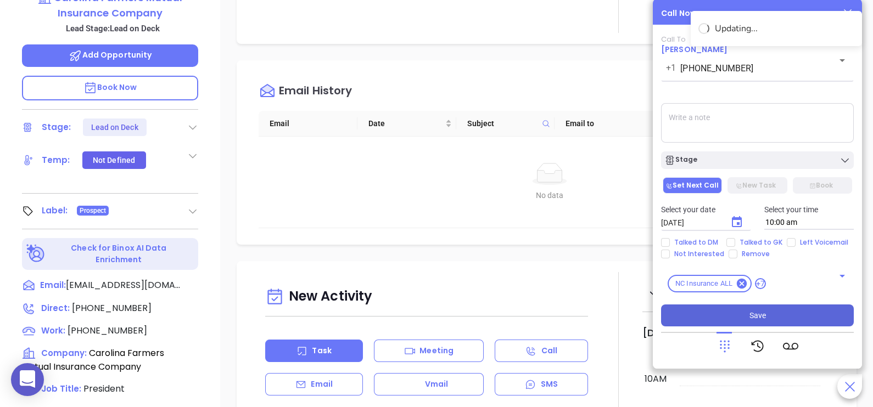
click at [774, 316] on button "Save" at bounding box center [757, 316] width 193 height 22
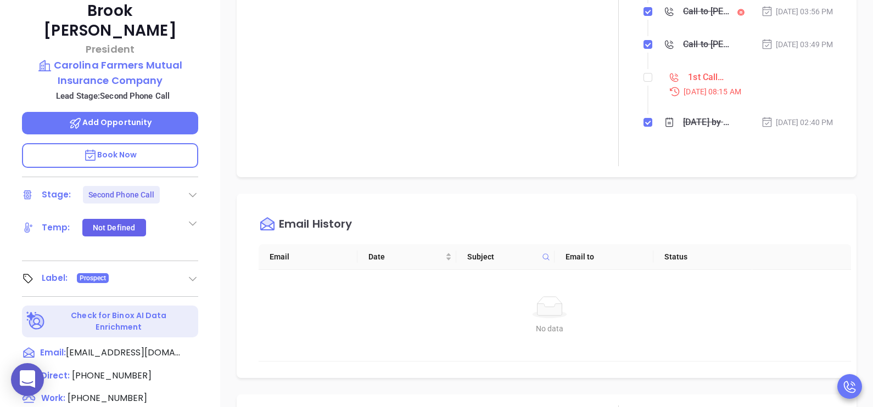
scroll to position [82, 0]
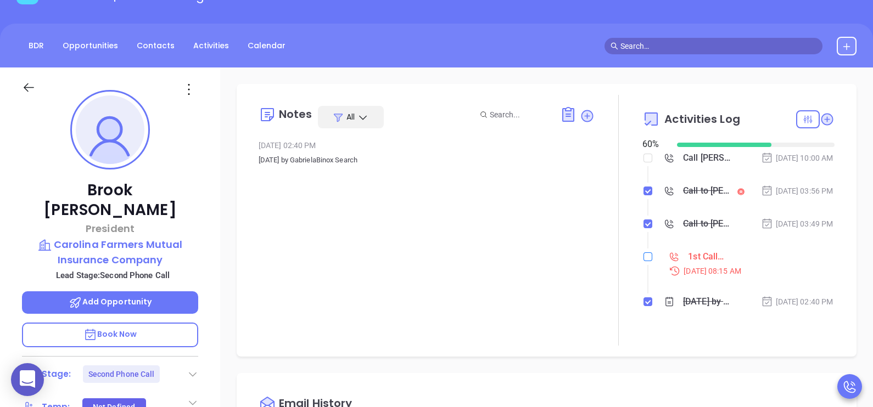
click at [643, 261] on input "checkbox" at bounding box center [647, 257] width 9 height 9
checkbox input "true"
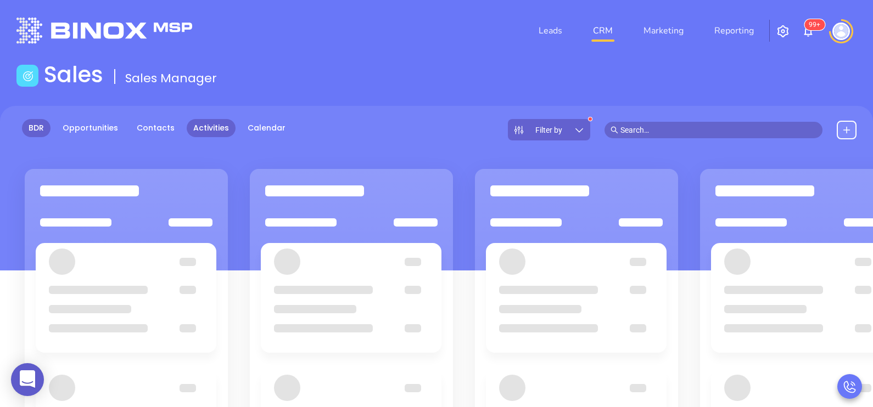
click at [197, 126] on link "Activities" at bounding box center [211, 128] width 49 height 18
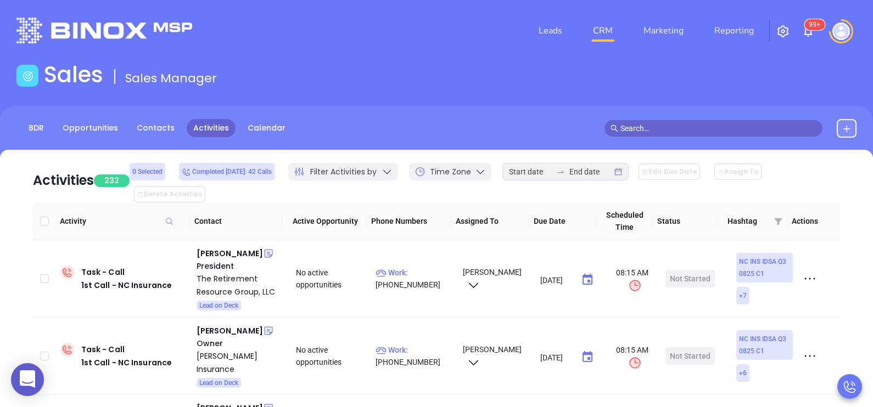
scroll to position [27, 0]
